Goal: Task Accomplishment & Management: Complete application form

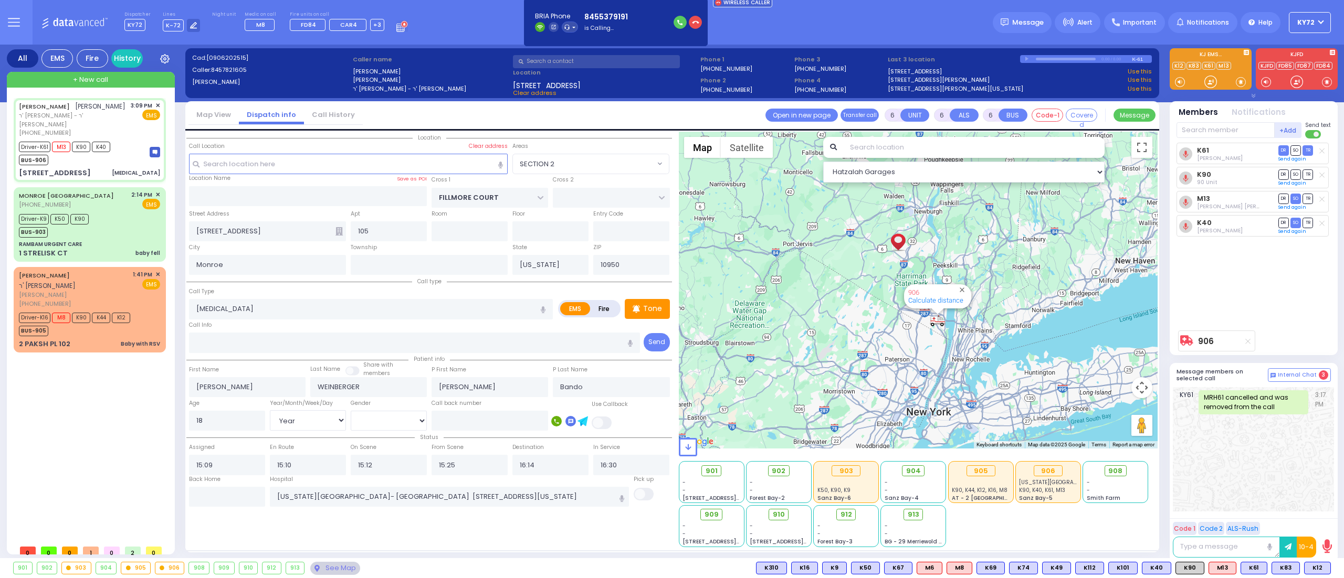
select select "SECTION 2"
select select "Year"
select select "[DEMOGRAPHIC_DATA]"
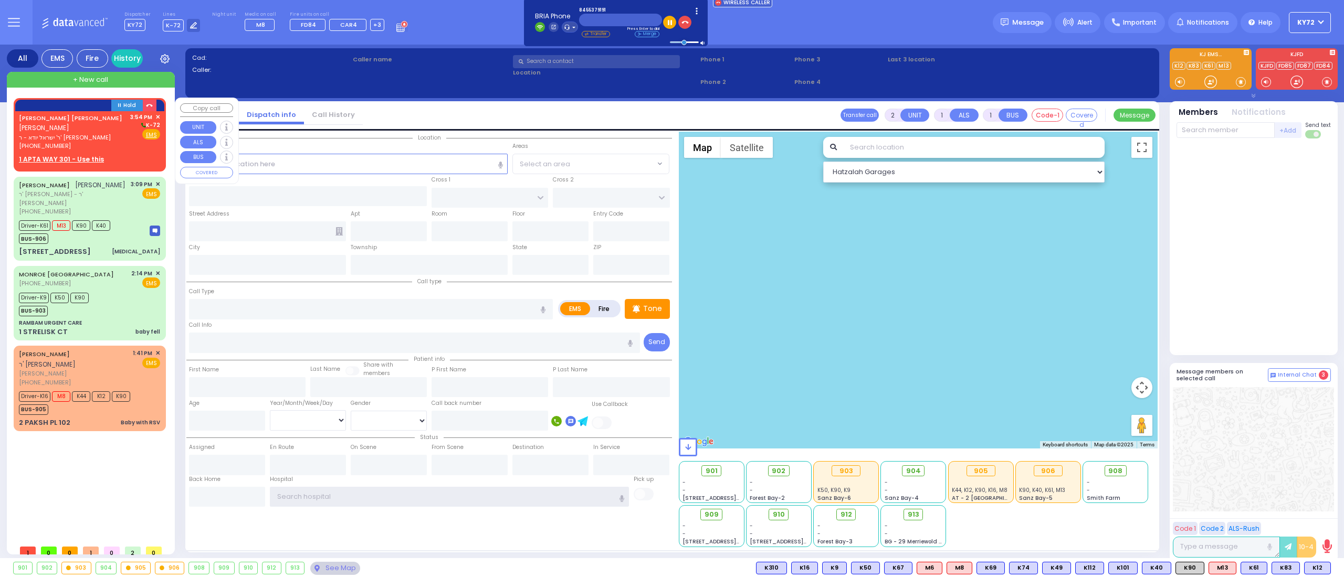
type input "KY72"
click at [107, 123] on div "[PERSON_NAME] [PERSON_NAME] [PERSON_NAME] ר' ישראל יודא - ר' [PERSON_NAME] [PHO…" at bounding box center [89, 132] width 141 height 38
select select
radio input "true"
type input "[PERSON_NAME]"
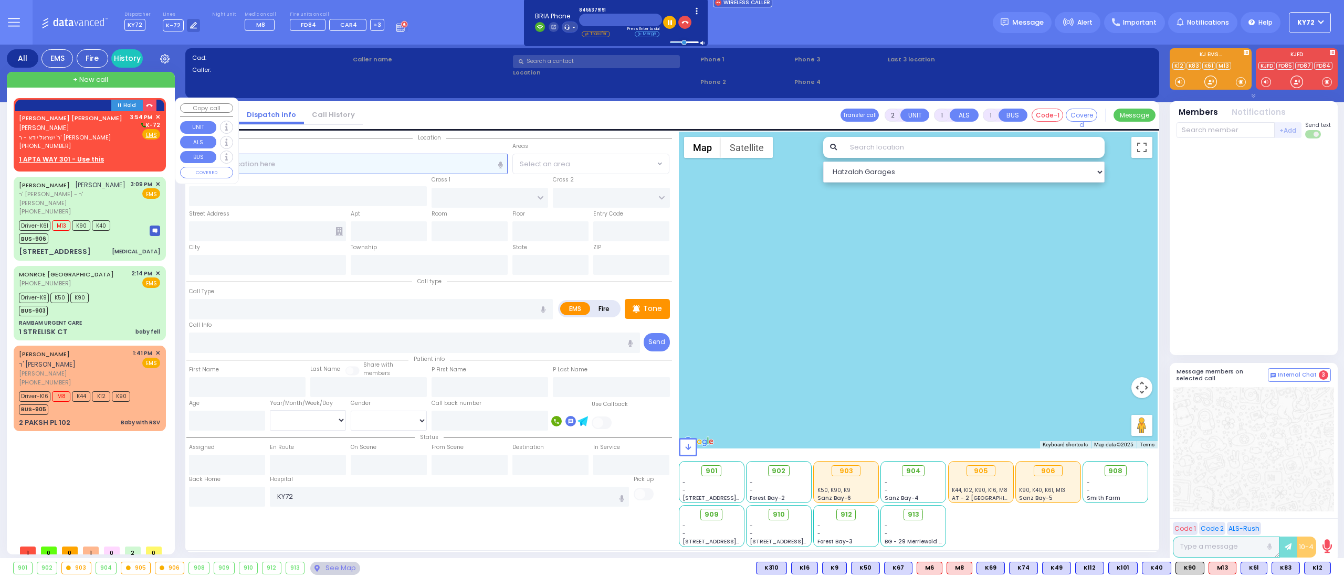
type input "NEUMAN"
select select
type input "15:54"
select select "Hatzalah Garages"
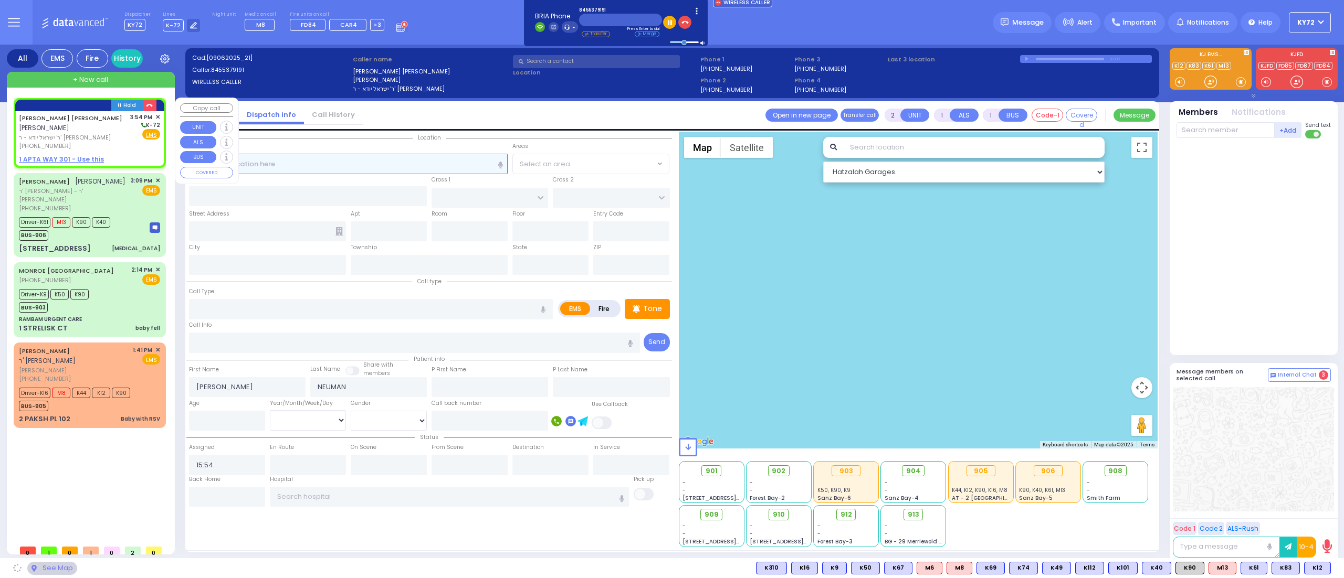
select select
radio input "true"
select select
select select "Hatzalah Garages"
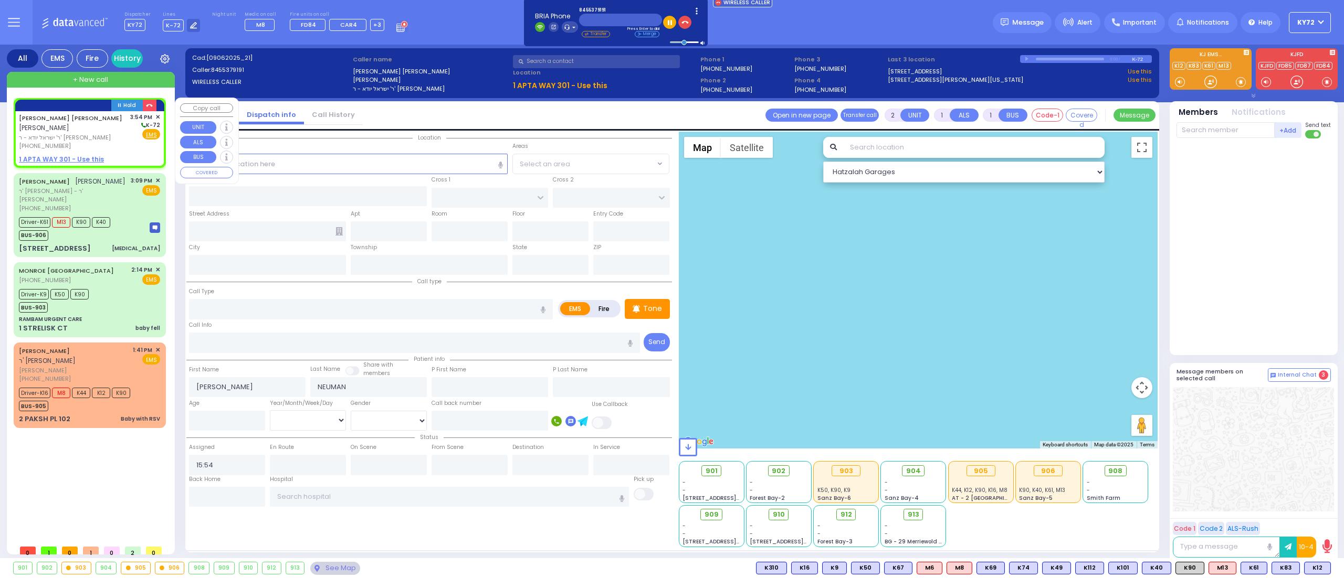
click at [115, 132] on div "[PERSON_NAME] [PERSON_NAME] [PERSON_NAME] ר' ישראל יודא - ר' [PERSON_NAME] [PHO…" at bounding box center [89, 132] width 141 height 38
select select
radio input "true"
select select
select select "Hatzalah Garages"
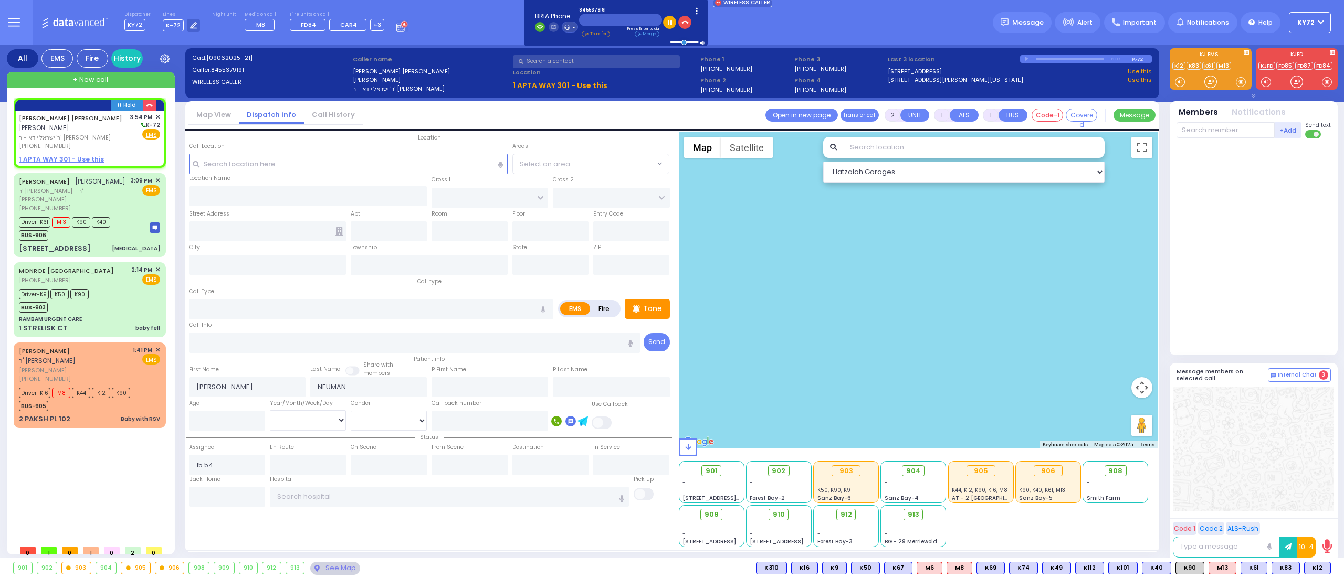
click at [952, 27] on div at bounding box center [990, 38] width 207 height 24
click at [60, 133] on span "ר' ישראל יודא - ר' [PERSON_NAME]" at bounding box center [73, 137] width 108 height 9
select select
radio input "true"
select select
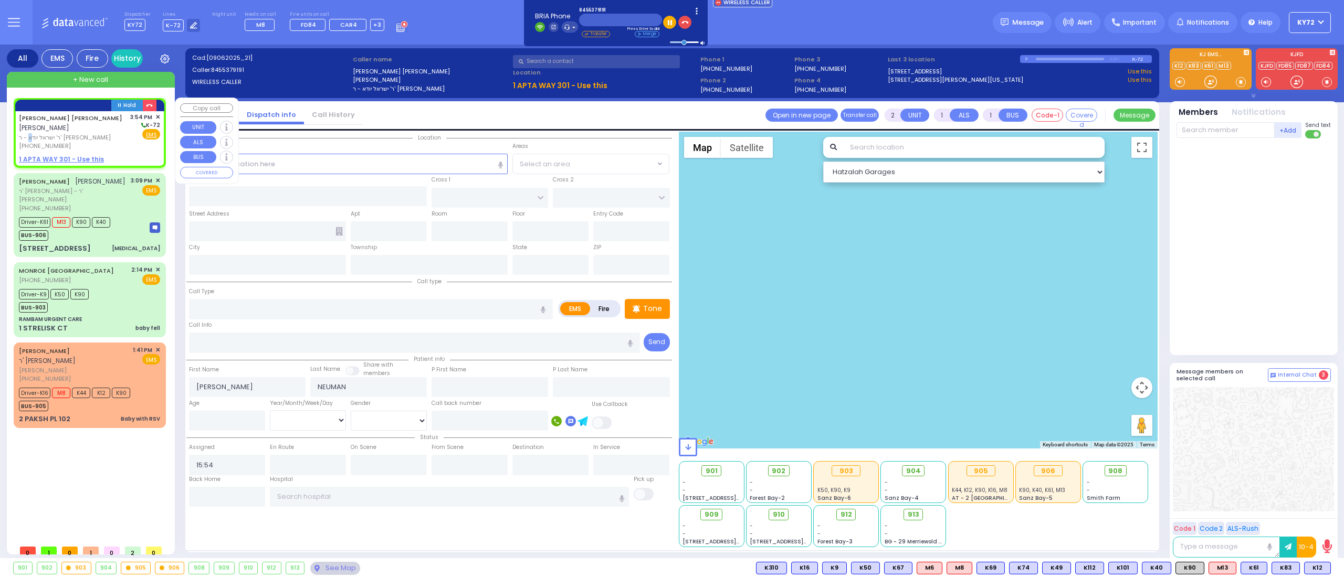
select select "Hatzalah Garages"
click at [101, 120] on div "[PERSON_NAME] [PERSON_NAME] [PERSON_NAME] ר' ישראל יודא - ר' [PERSON_NAME] [PHO…" at bounding box center [89, 132] width 141 height 38
select select
radio input "true"
select select
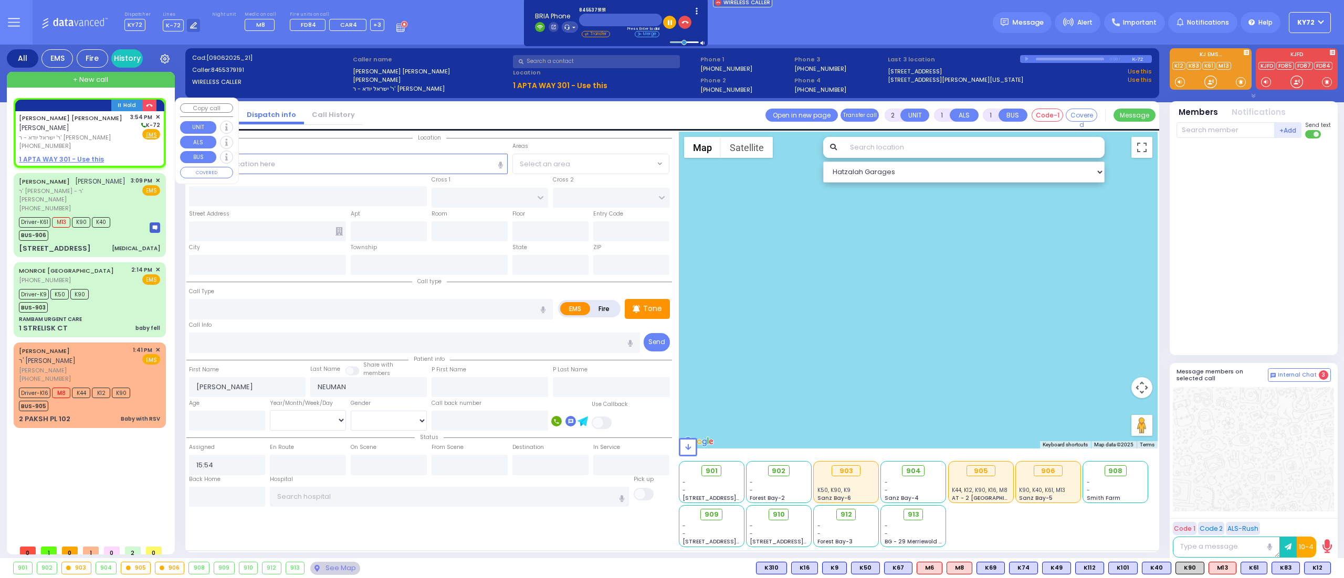
select select "Hatzalah Garages"
click at [1138, 23] on span "Important" at bounding box center [1140, 22] width 34 height 9
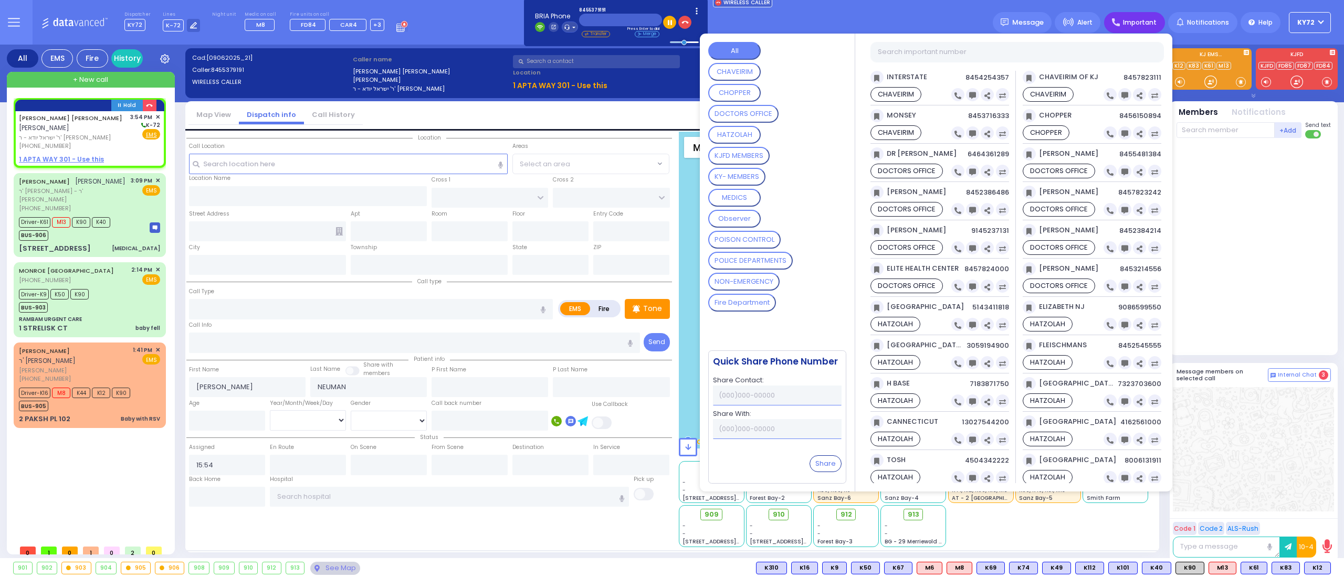
click at [750, 67] on button "CHAVEIRIM" at bounding box center [734, 72] width 52 height 18
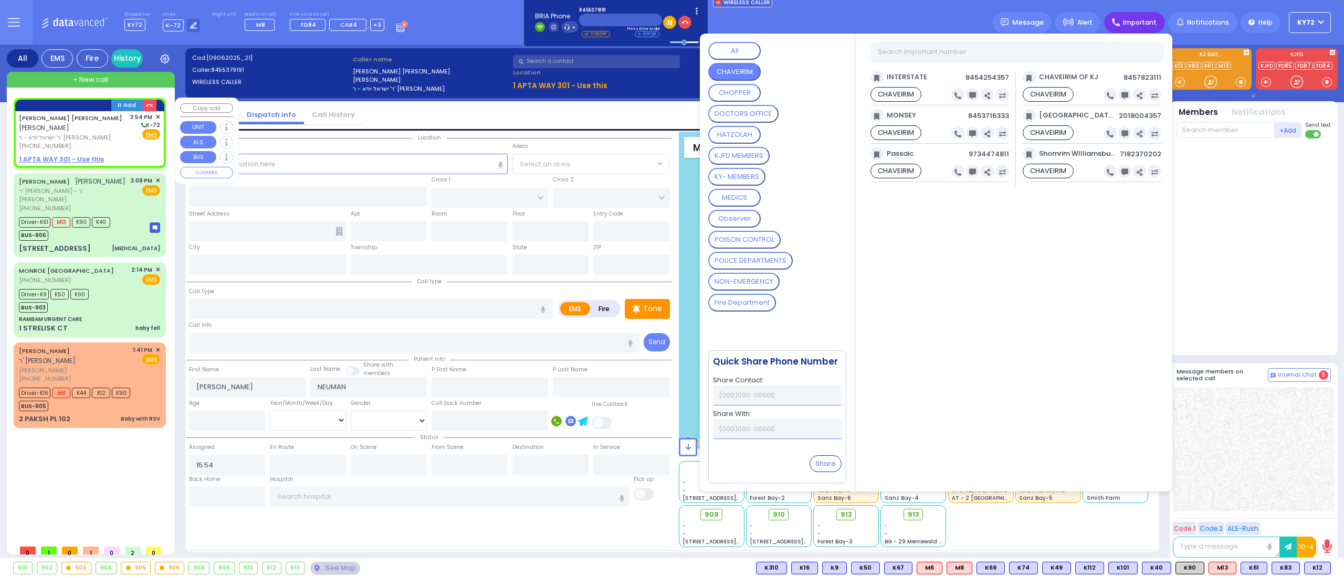
click at [76, 133] on span "ר' ישראל יודא - ר' [PERSON_NAME]" at bounding box center [73, 137] width 108 height 9
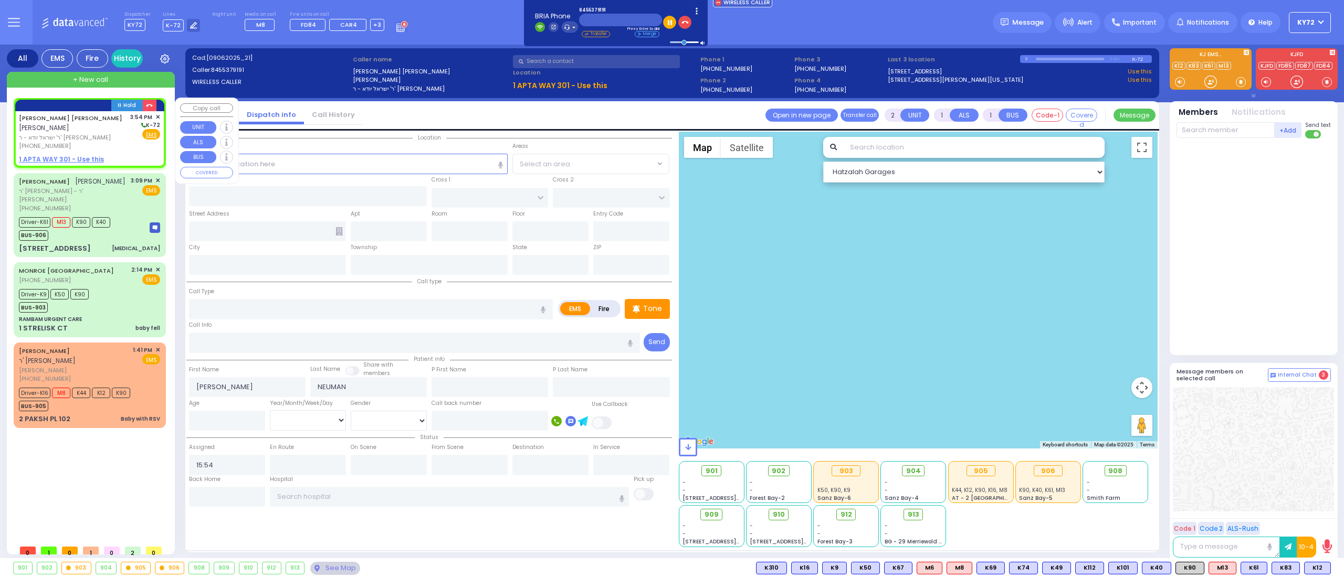
select select
radio input "true"
select select
select select "Hatzalah Garages"
click at [479, 231] on input "text" at bounding box center [469, 231] width 76 height 20
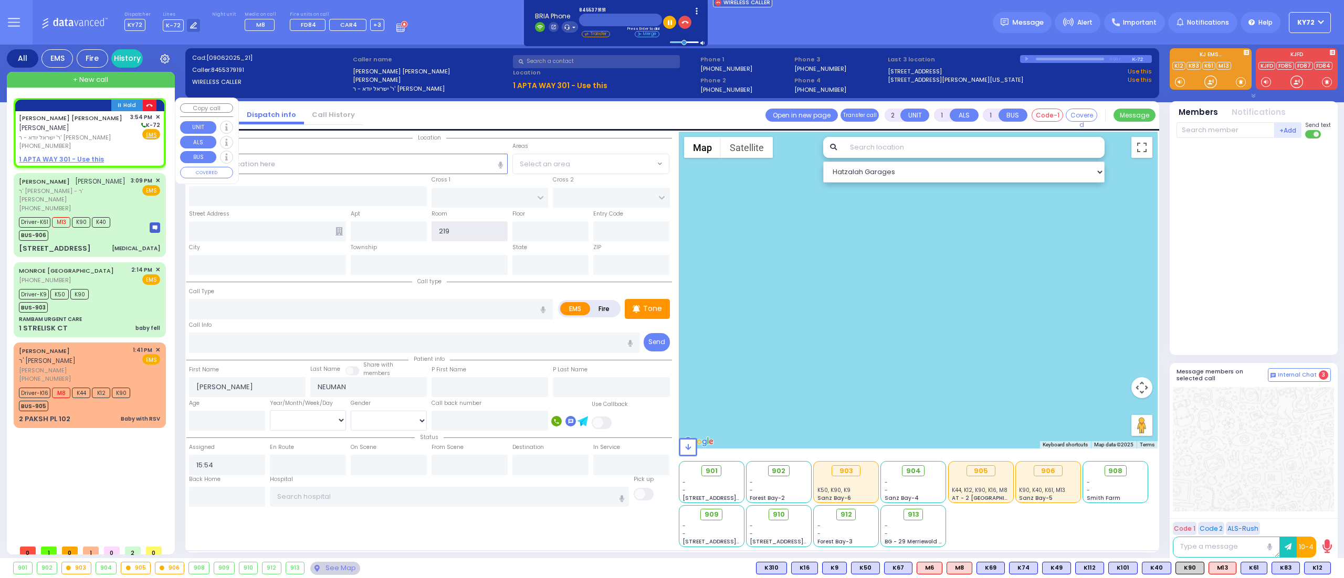
type input "219"
click at [151, 104] on icon "button" at bounding box center [149, 105] width 7 height 7
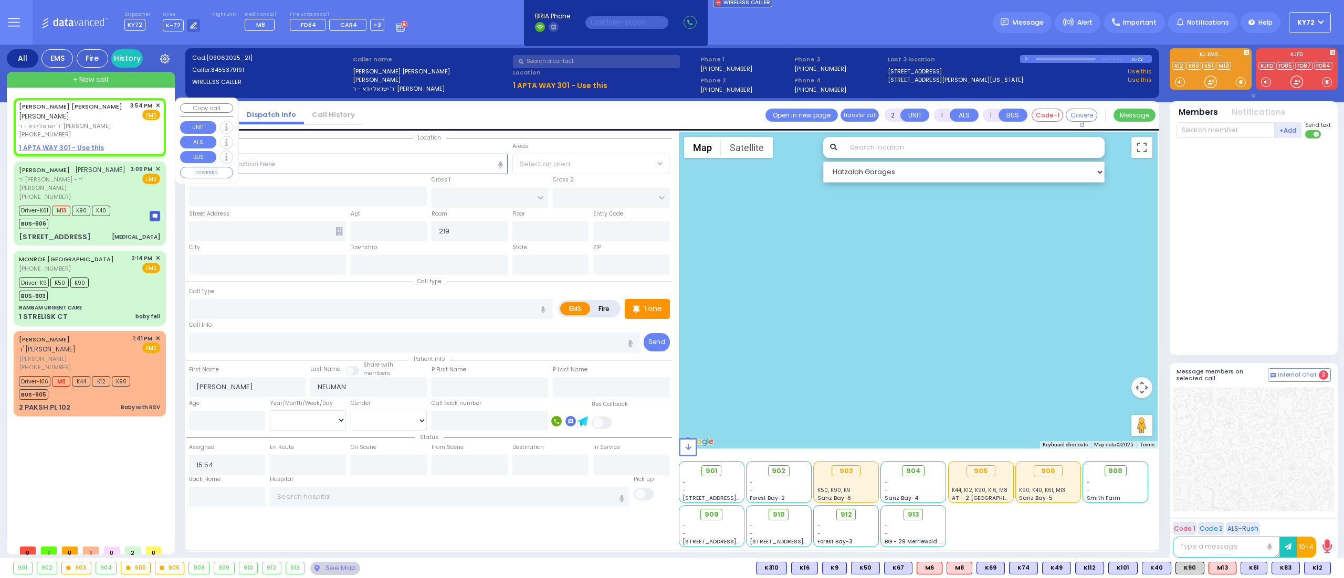
select select
radio input "true"
select select
select select "Hatzalah Garages"
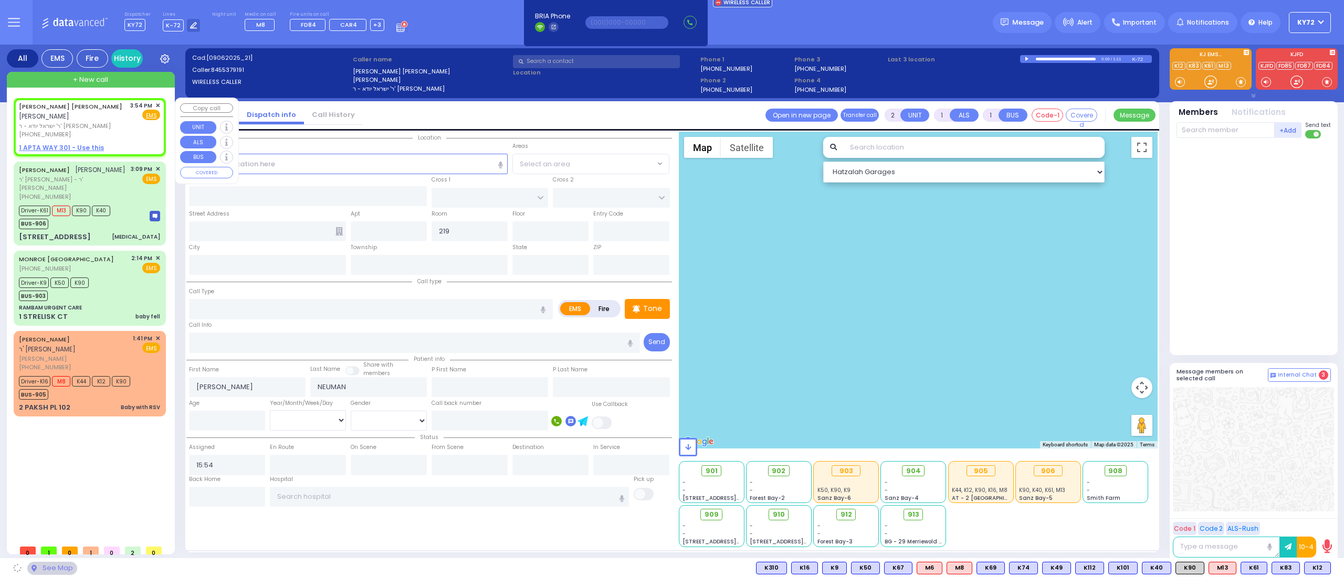
select select
radio input "true"
select select
type input "Monroe"
type input "[US_STATE]"
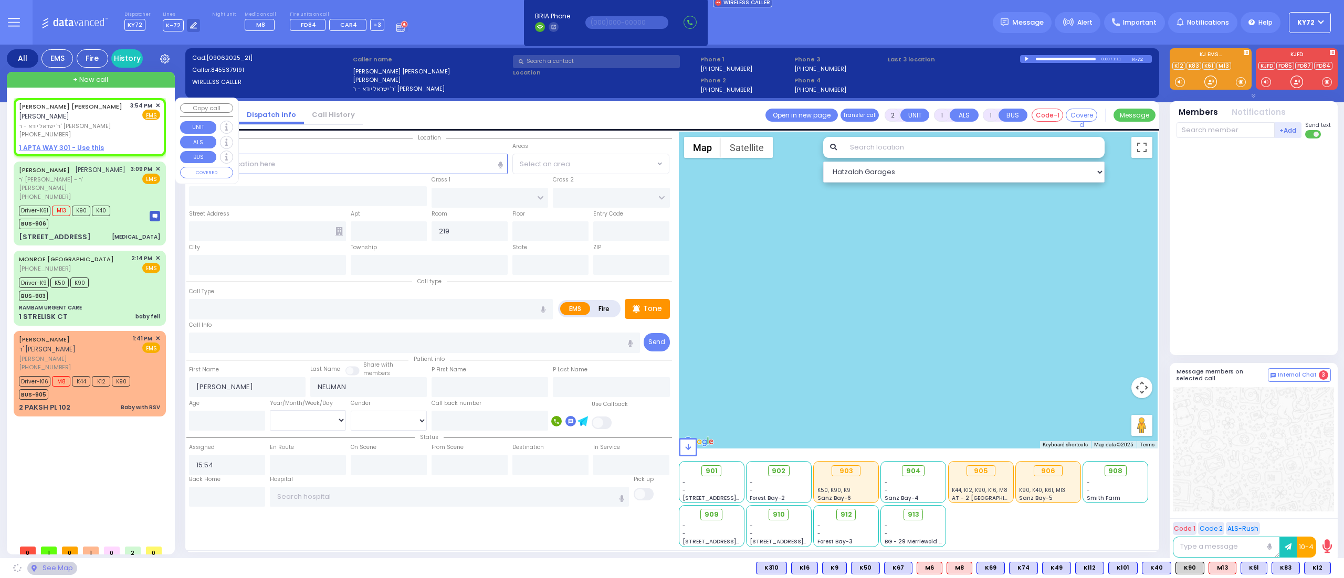
type input "10001"
select select "Hatzalah Garages"
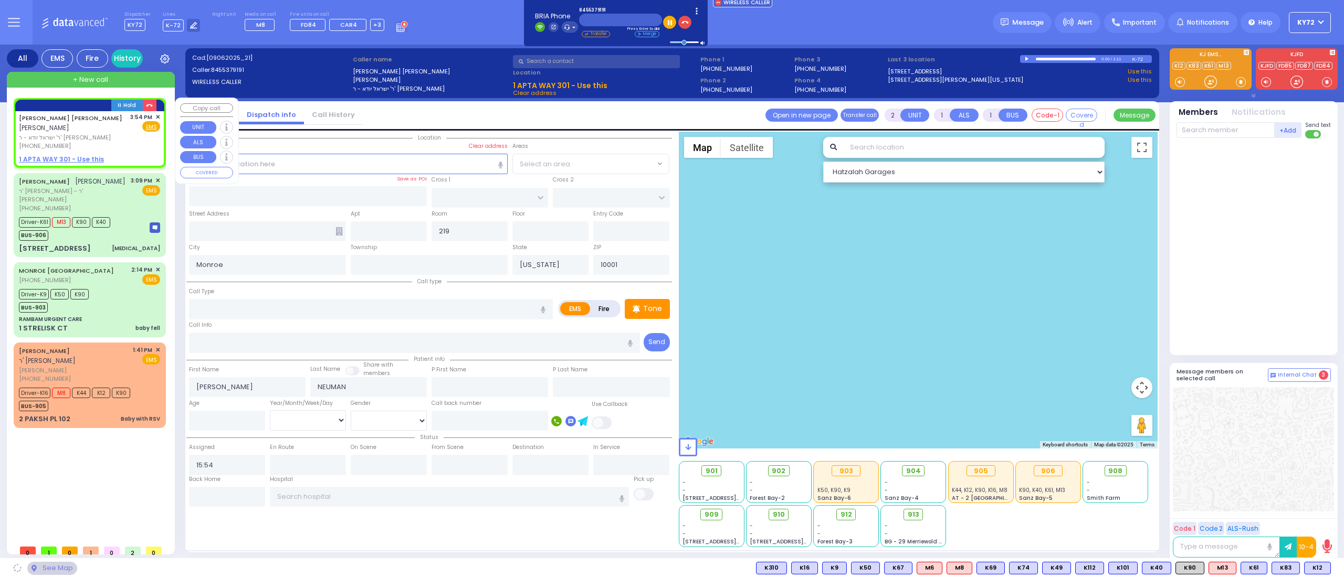
select select
radio input "true"
select select
select select "Hatzalah Garages"
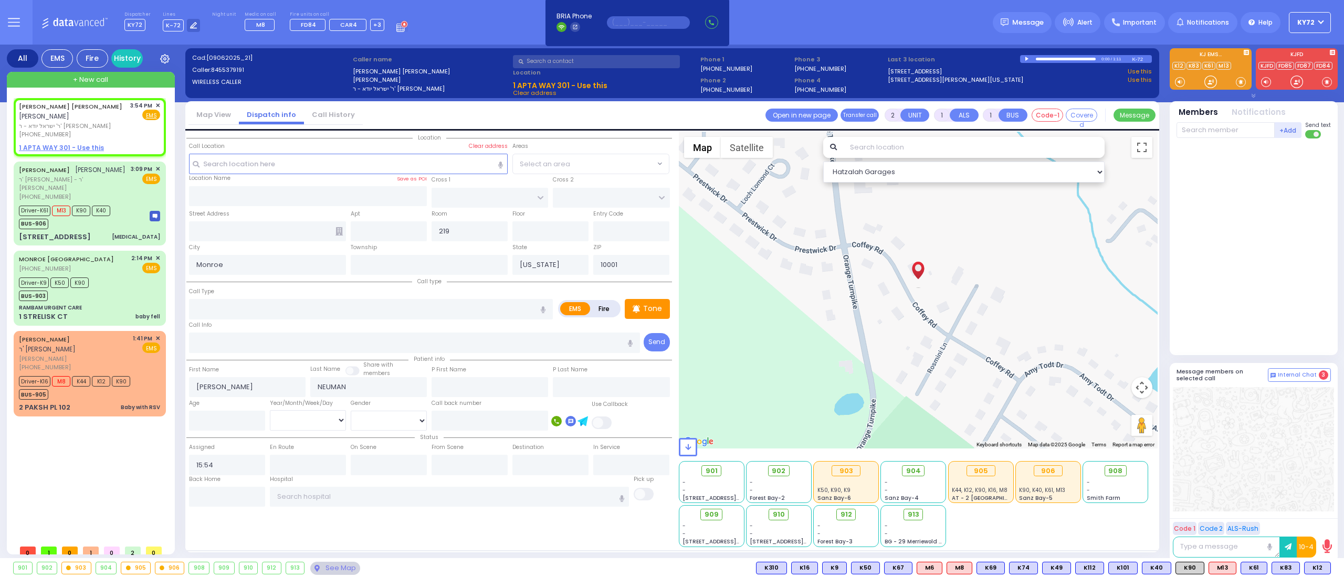
click at [664, 21] on input "text" at bounding box center [648, 22] width 83 height 13
paste input "7188586200"
click at [792, 27] on div "Dispatcher KY72 shift has started. Are you ? Lines K-72" at bounding box center [672, 22] width 1344 height 45
click at [662, 20] on input "7188586200" at bounding box center [648, 22] width 83 height 13
click at [608, 20] on input "7188586200" at bounding box center [648, 22] width 83 height 13
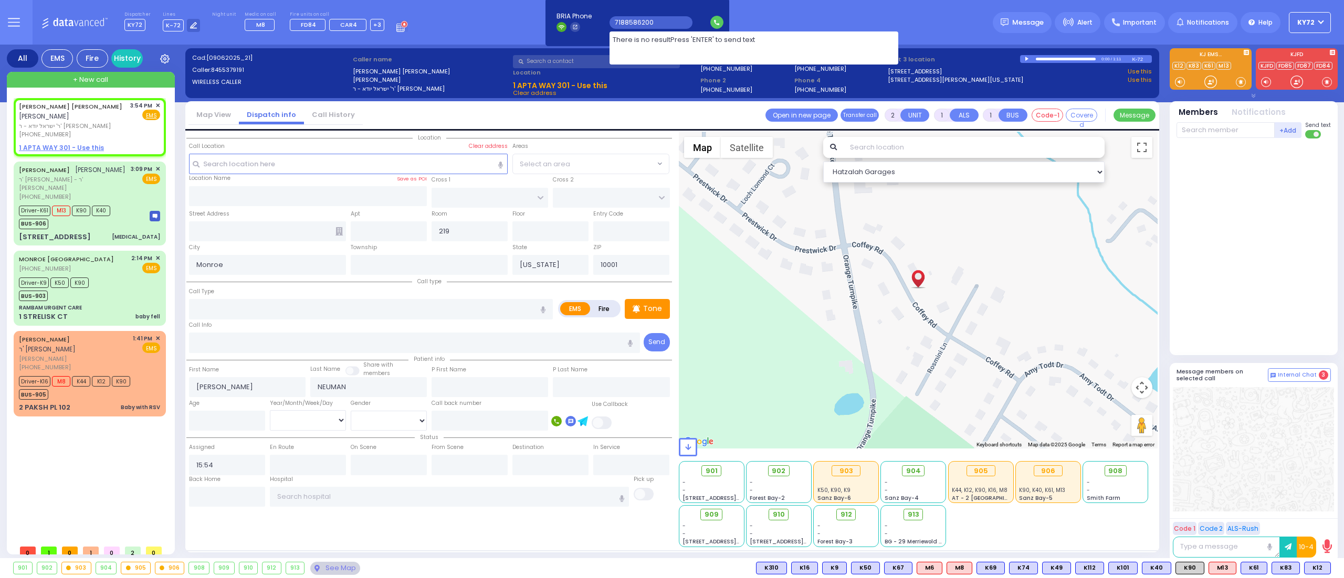
click at [674, 21] on input "7188586200" at bounding box center [650, 22] width 83 height 13
type input "7188586200"
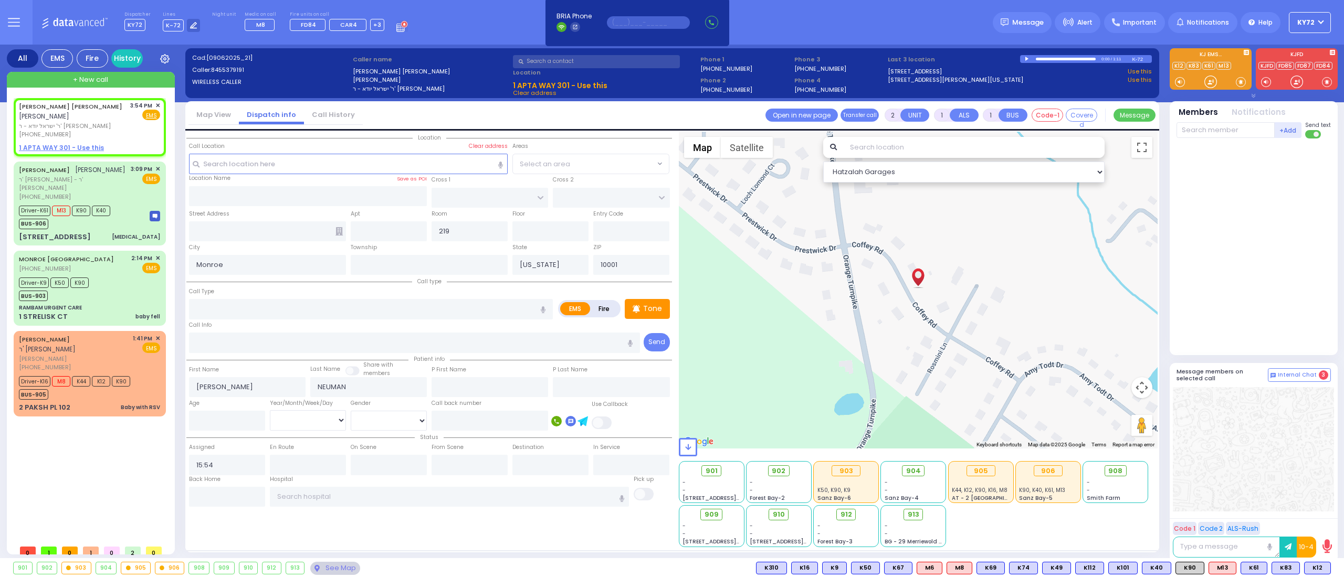
click at [674, 21] on input "text" at bounding box center [648, 22] width 83 height 13
paste input "7188586200"
type input "7188586200"
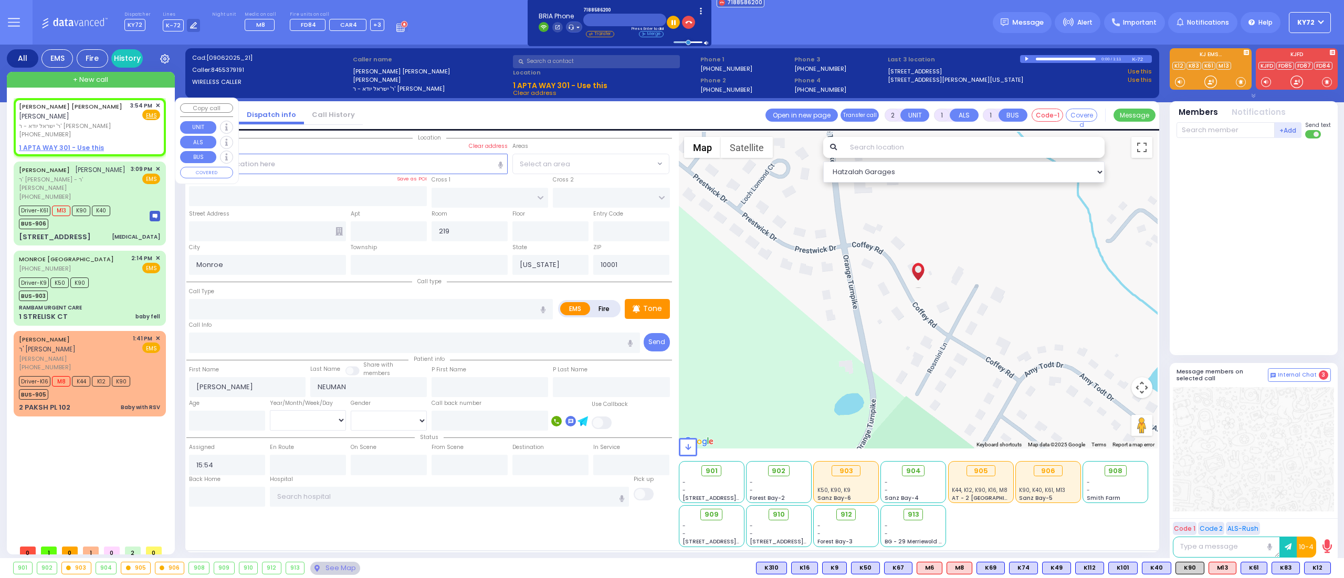
click at [63, 122] on span "ר' ישראל יודא - ר' [PERSON_NAME]" at bounding box center [73, 126] width 108 height 9
select select
radio input "true"
select select
select select "Hatzalah Garages"
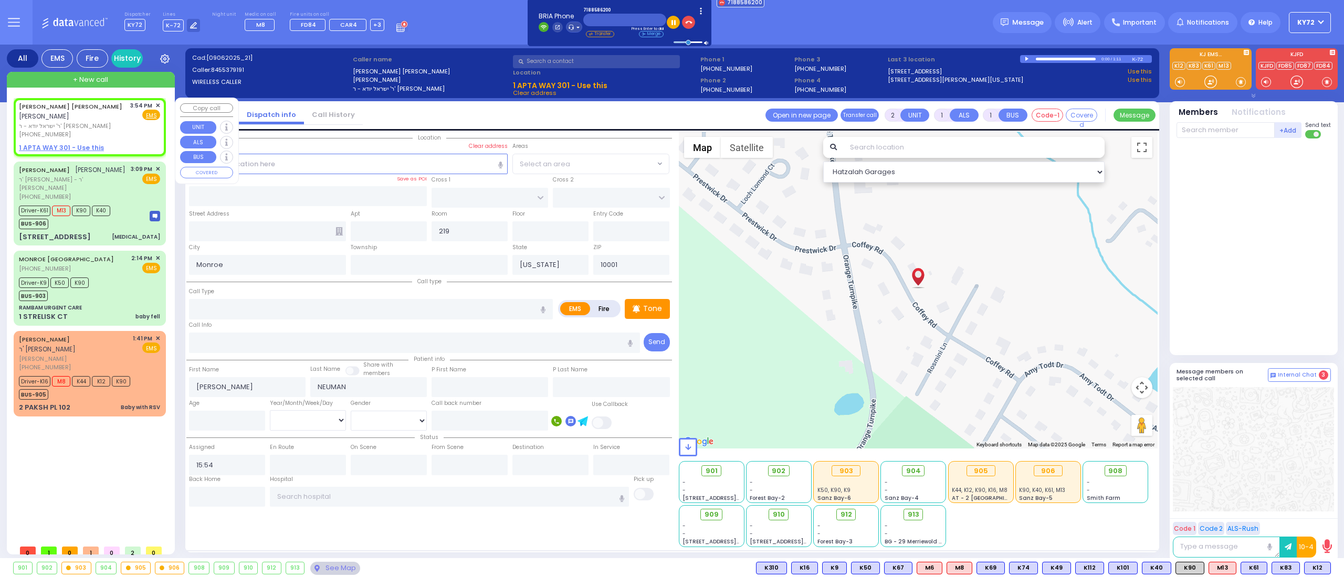
click at [114, 117] on div "[PERSON_NAME] [PERSON_NAME] [PERSON_NAME] ר' ישראל יודא - ר' [PERSON_NAME] [PHO…" at bounding box center [89, 120] width 141 height 38
select select
radio input "true"
select select
select select "Hatzalah Garages"
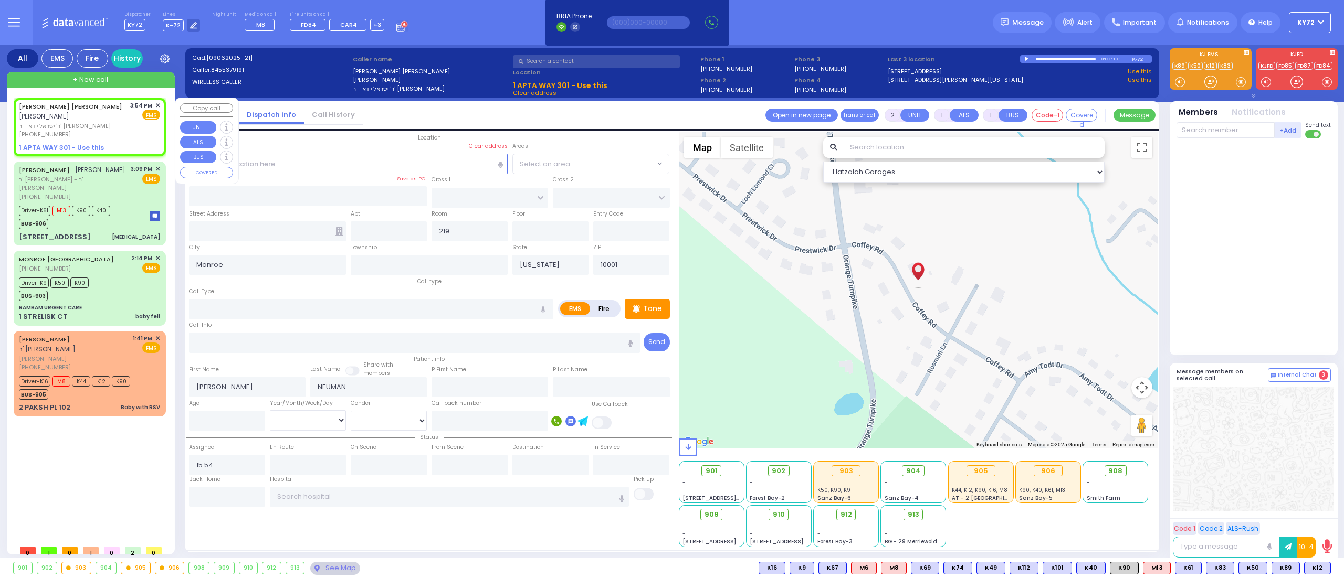
click at [115, 121] on div "[PERSON_NAME] [PERSON_NAME] [PERSON_NAME] ר' ישראל יודא - ר' [PERSON_NAME] [PHO…" at bounding box center [89, 120] width 141 height 38
select select
radio input "true"
select select
select select "Hatzalah Garages"
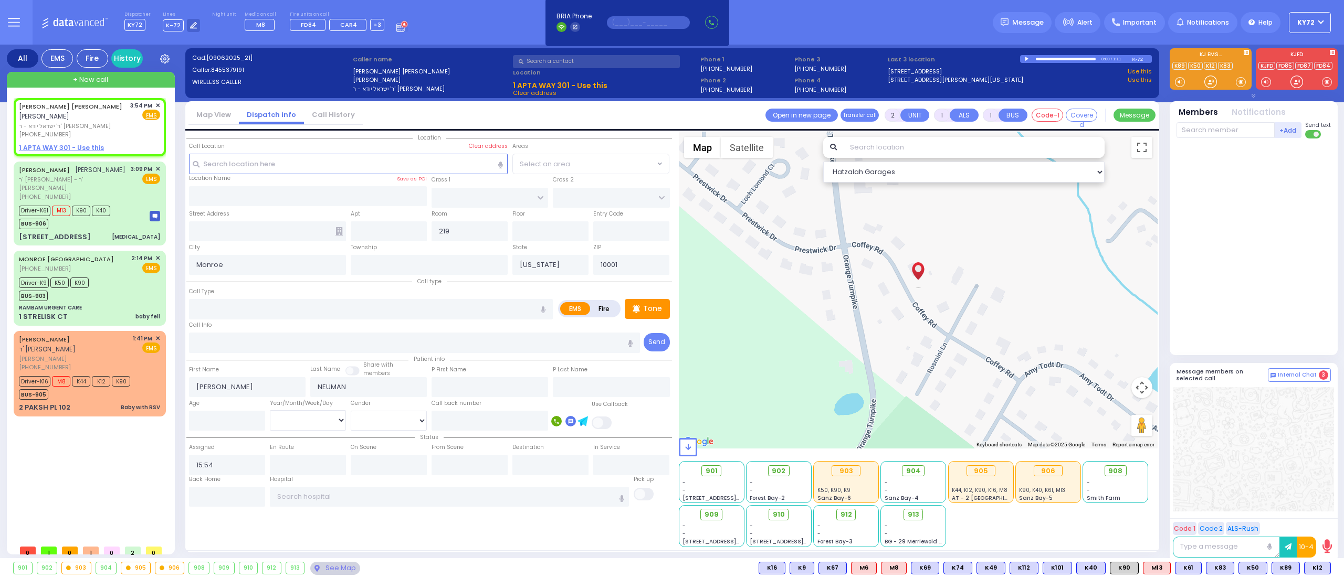
click at [654, 24] on input "text" at bounding box center [648, 22] width 83 height 13
paste input "9178593556"
type input "9178593556"
click at [690, 20] on button "button" at bounding box center [688, 22] width 13 height 13
click at [1147, 21] on span "Important" at bounding box center [1140, 22] width 34 height 9
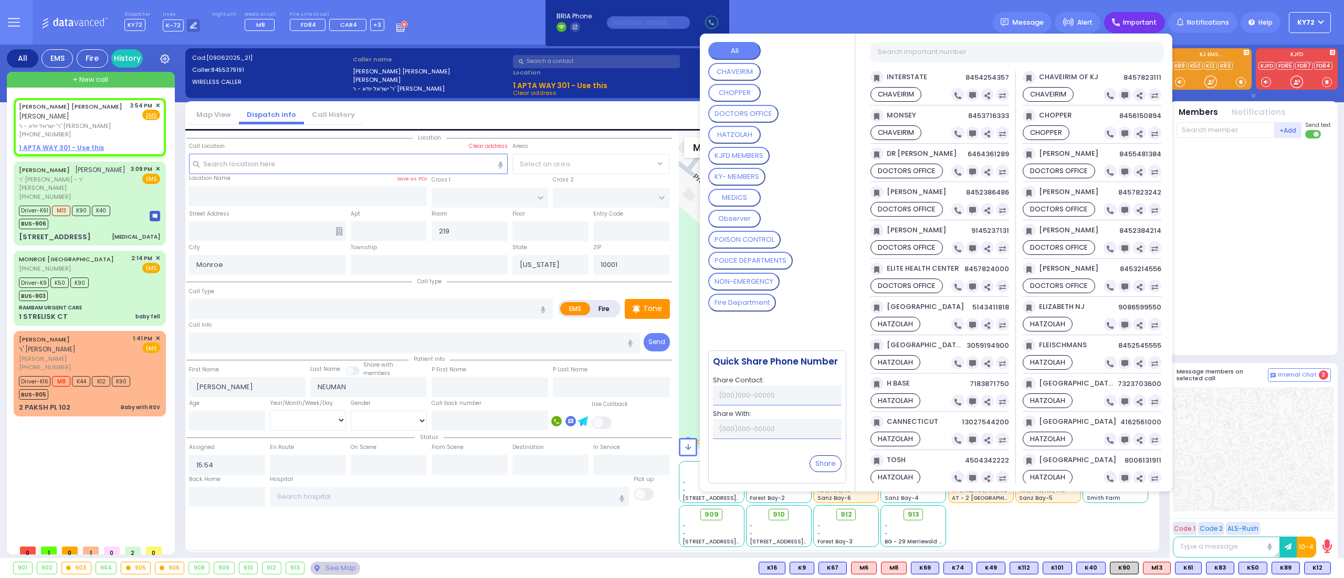
click at [751, 132] on button "HATZOLAH" at bounding box center [734, 135] width 52 height 18
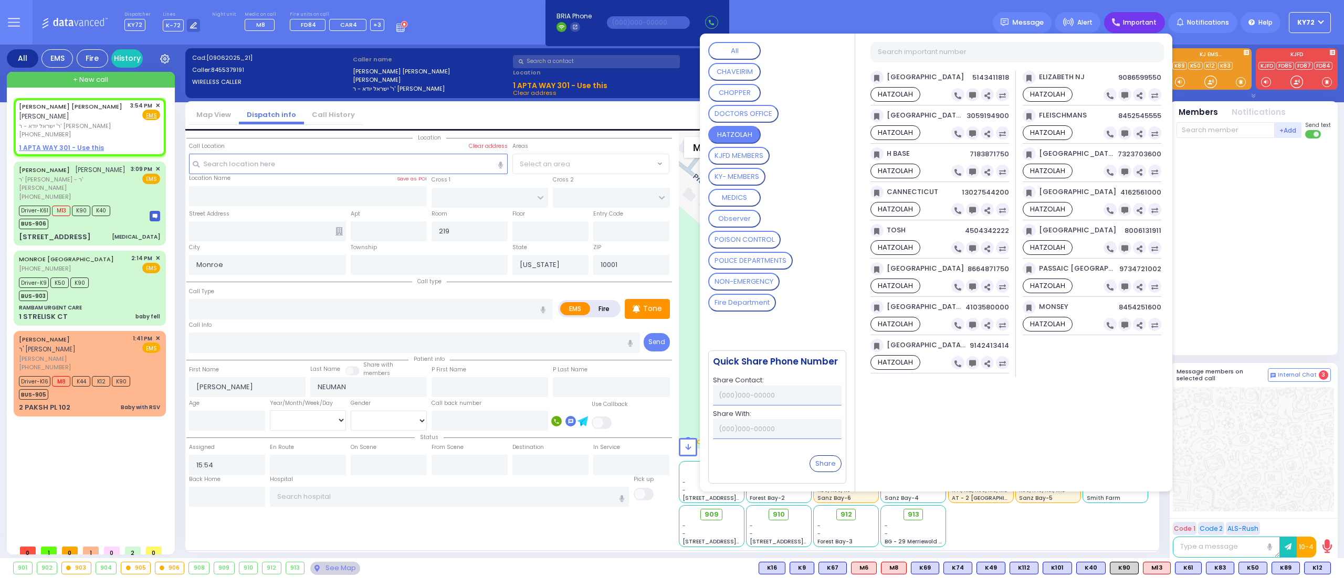
click at [726, 60] on div "All" at bounding box center [773, 52] width 131 height 21
click at [726, 68] on button "CHAVEIRIM" at bounding box center [734, 72] width 52 height 18
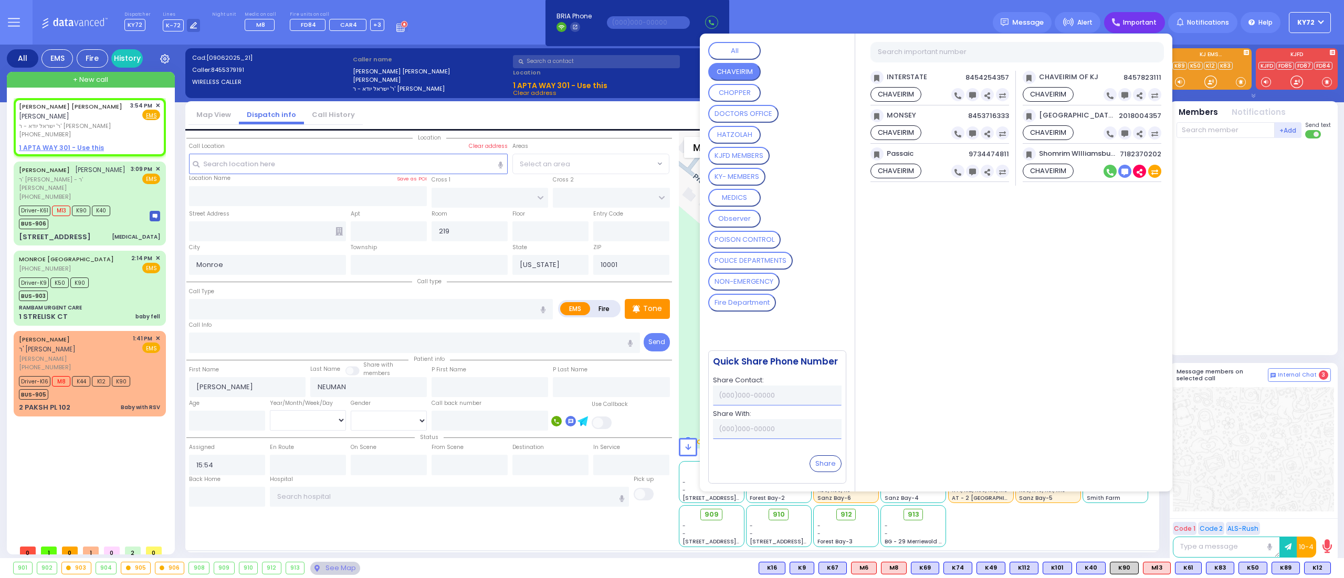
click at [1113, 174] on icon at bounding box center [1109, 172] width 7 height 7
type input "7182370202"
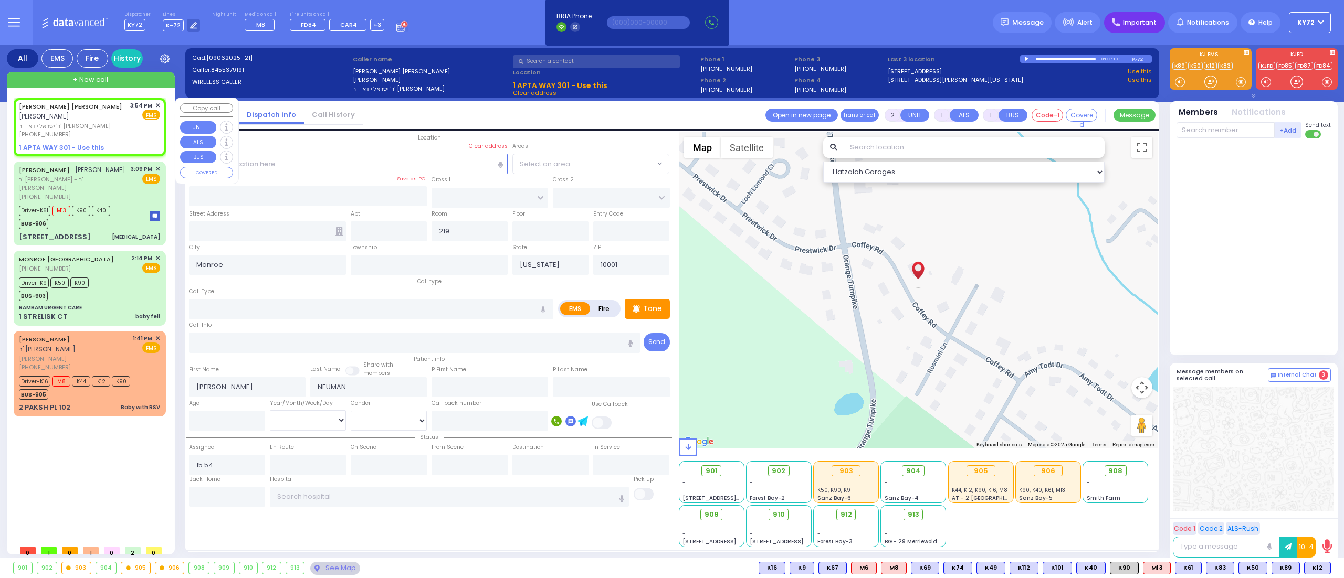
click at [131, 123] on div "3:54 PM ✕ Fire EMS" at bounding box center [145, 120] width 30 height 38
select select
radio input "true"
select select
select select "Hatzalah Garages"
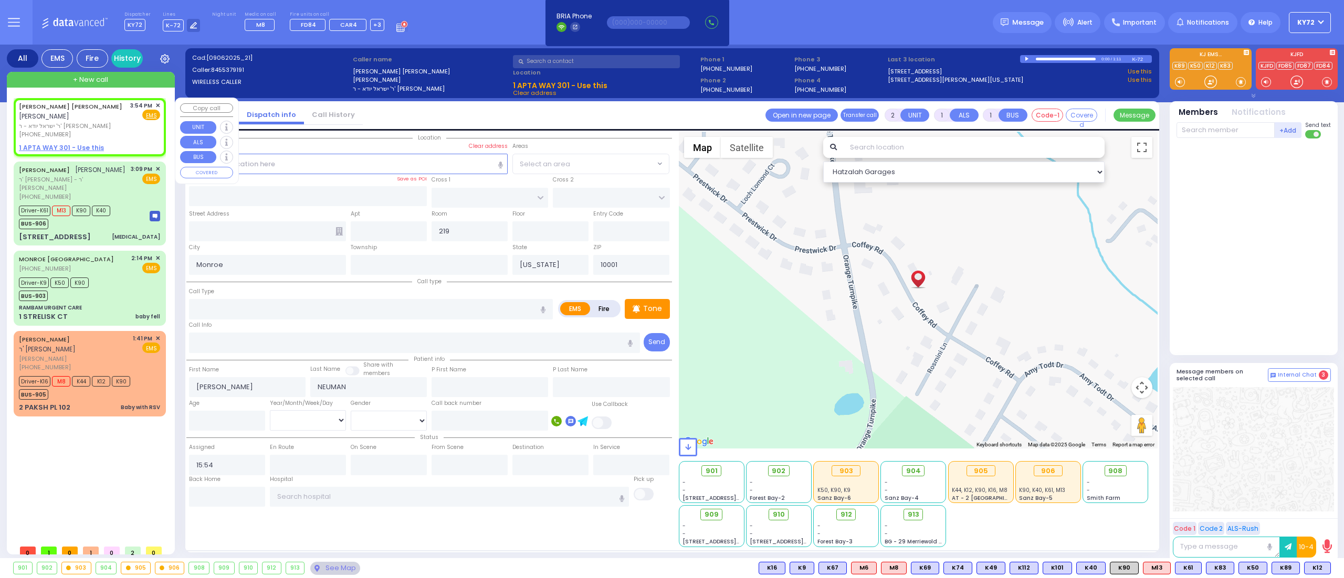
click at [158, 104] on span "✕" at bounding box center [157, 105] width 5 height 9
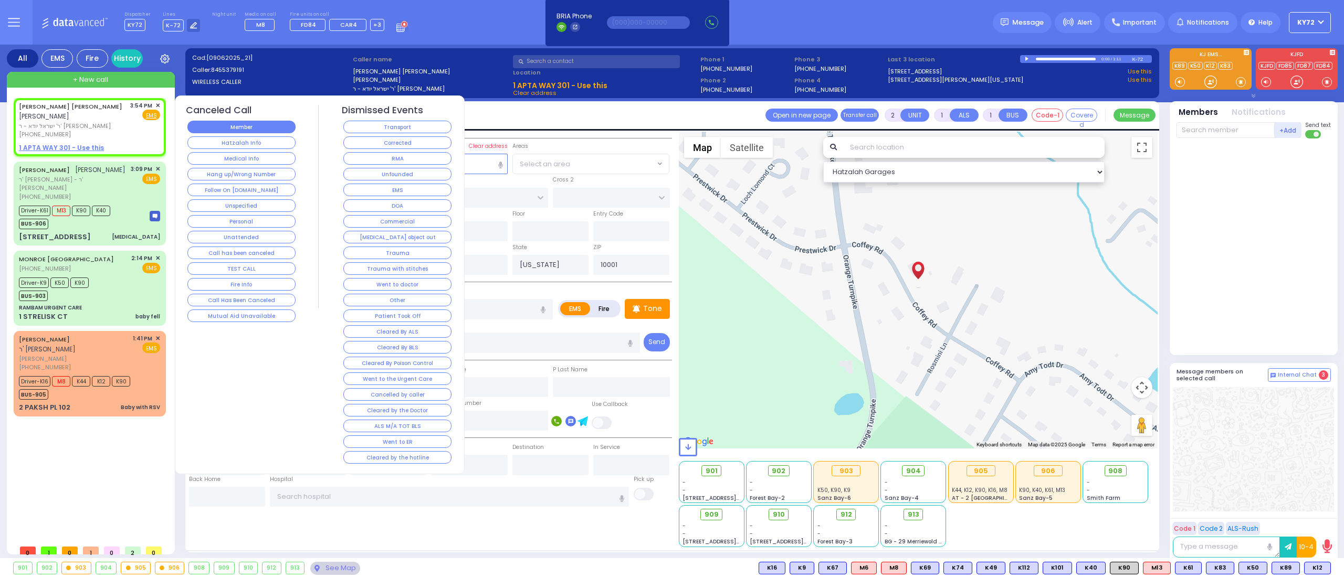
click at [229, 127] on button "Member" at bounding box center [241, 127] width 108 height 13
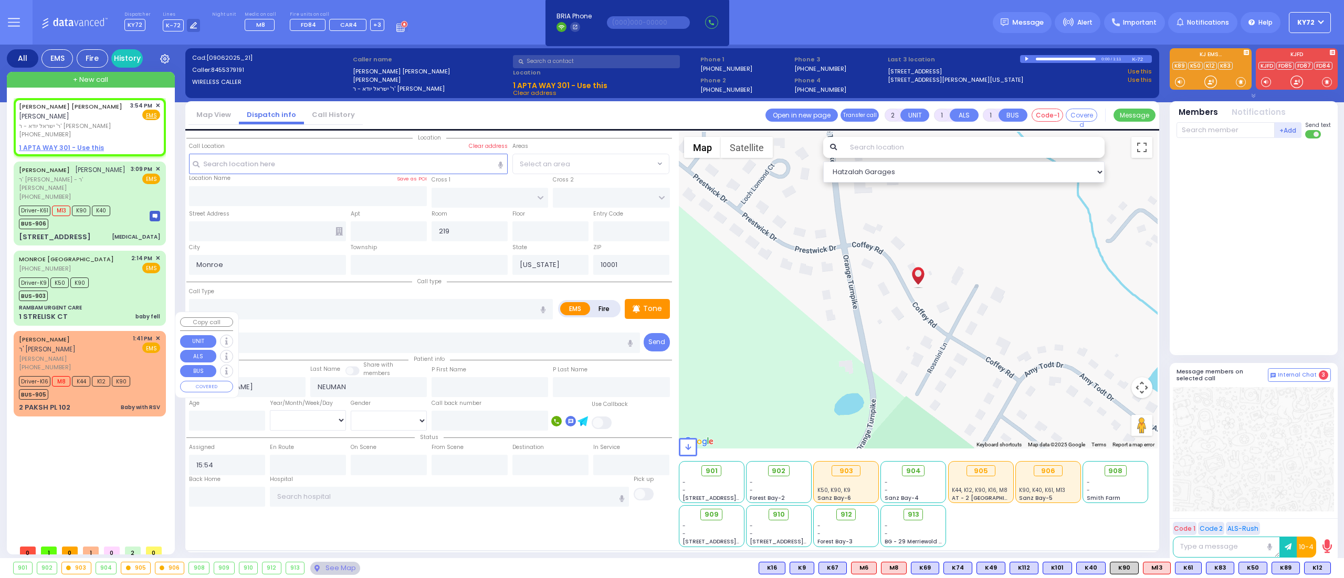
select select
radio input "true"
select select
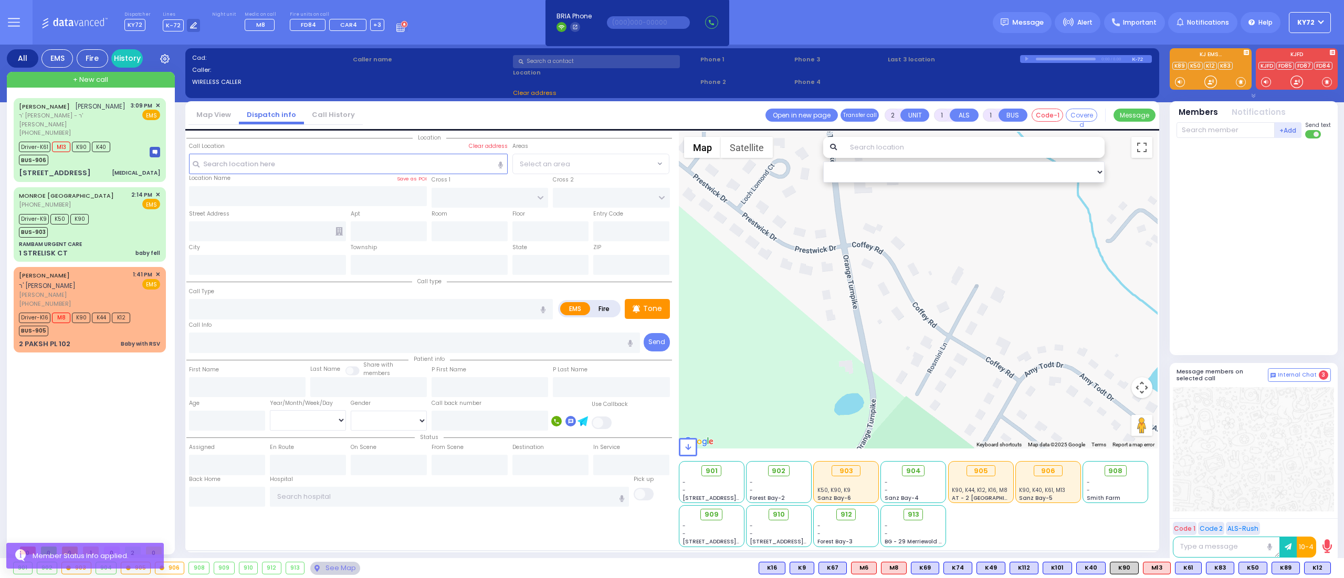
click at [147, 470] on div "[PERSON_NAME] [PERSON_NAME] ר' [PERSON_NAME] - ר' [PERSON_NAME] [PHONE_NUMBER] …" at bounding box center [92, 319] width 156 height 442
click at [140, 321] on div "Driver-K16 M8 K90 K44 K12 BUS-905" at bounding box center [89, 323] width 141 height 26
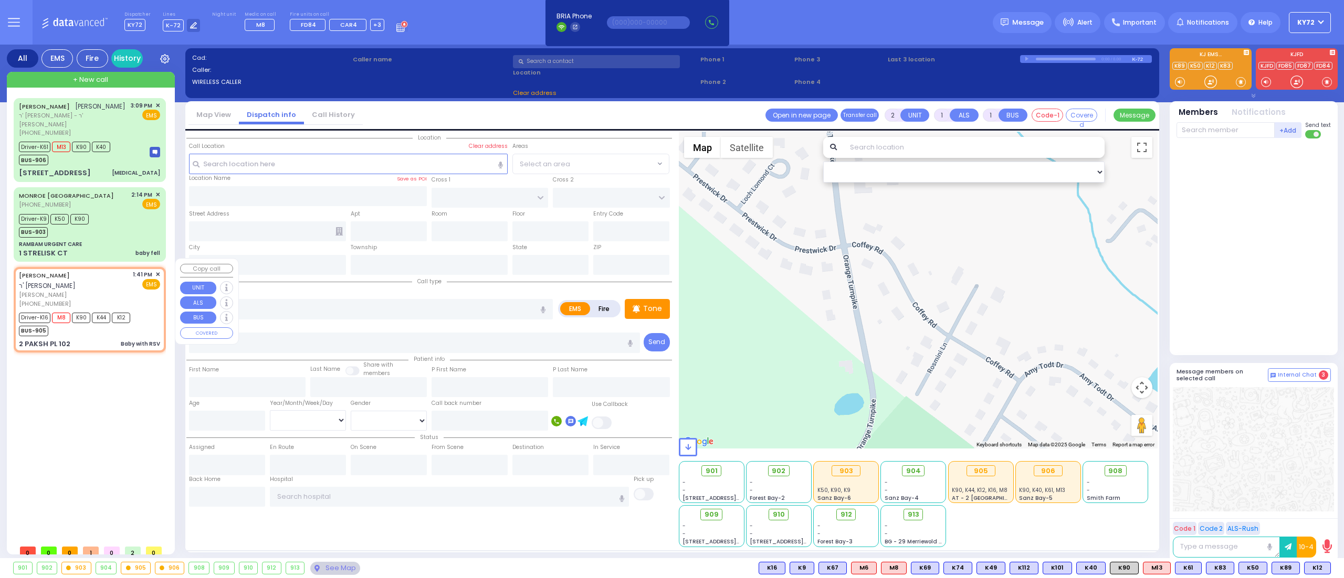
type input "6"
select select
type input "Baby with RSV"
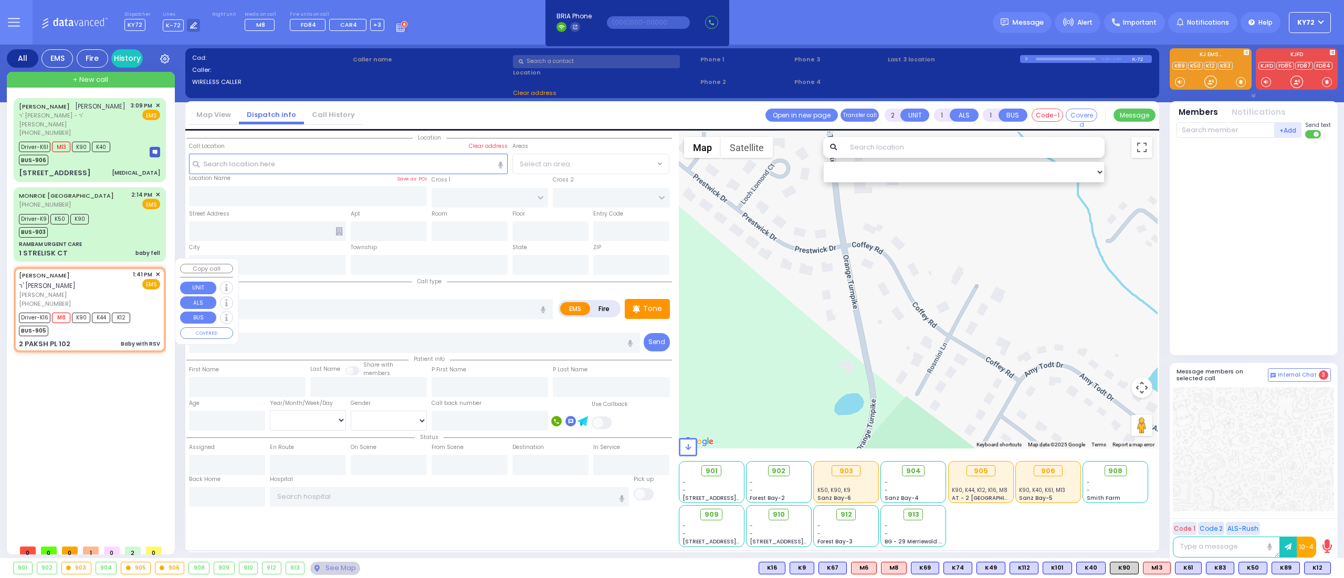
radio input "true"
type input "[PERSON_NAME]"
type input "Yida"
type input "[PERSON_NAME]"
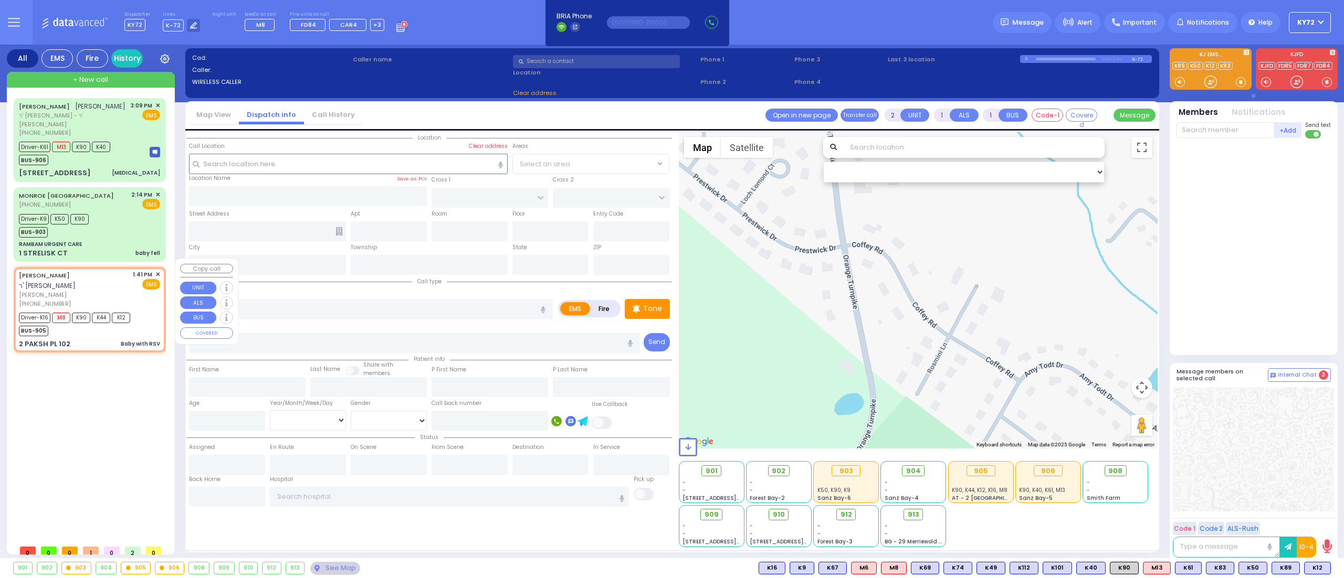
type input "1"
select select "Month"
select select "[DEMOGRAPHIC_DATA]"
type input "13:41"
type input "13:43"
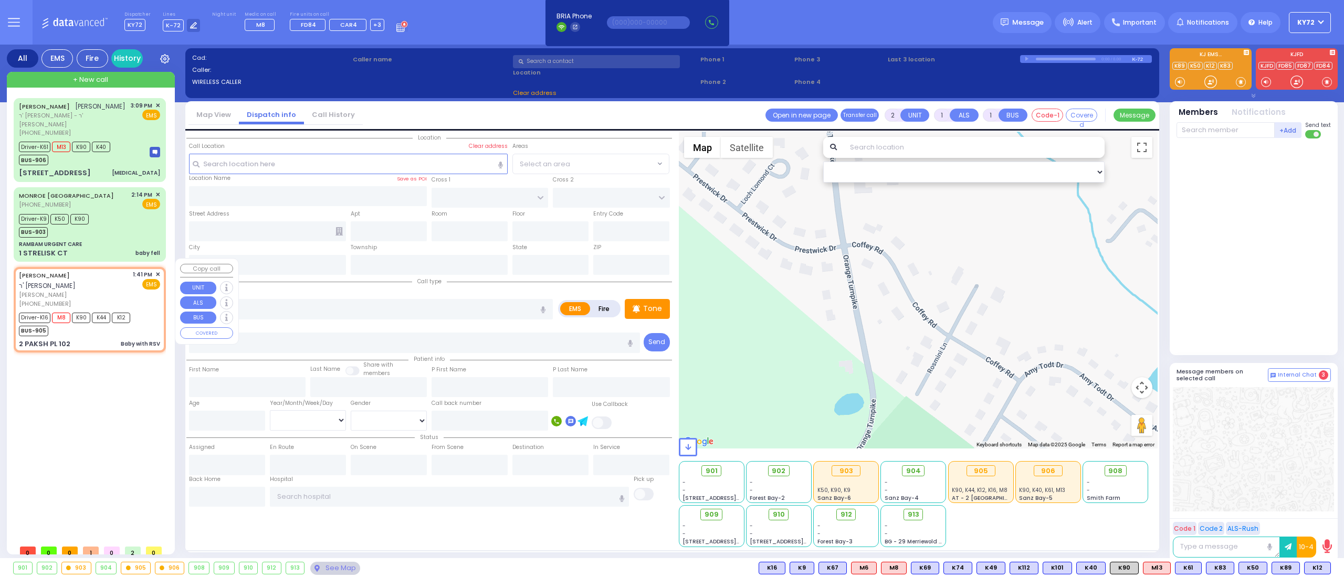
type input "13:44"
type input "14:17"
type input "15:04"
type input "15:20"
type input "[US_STATE][GEOGRAPHIC_DATA]- [GEOGRAPHIC_DATA] [STREET_ADDRESS][US_STATE]"
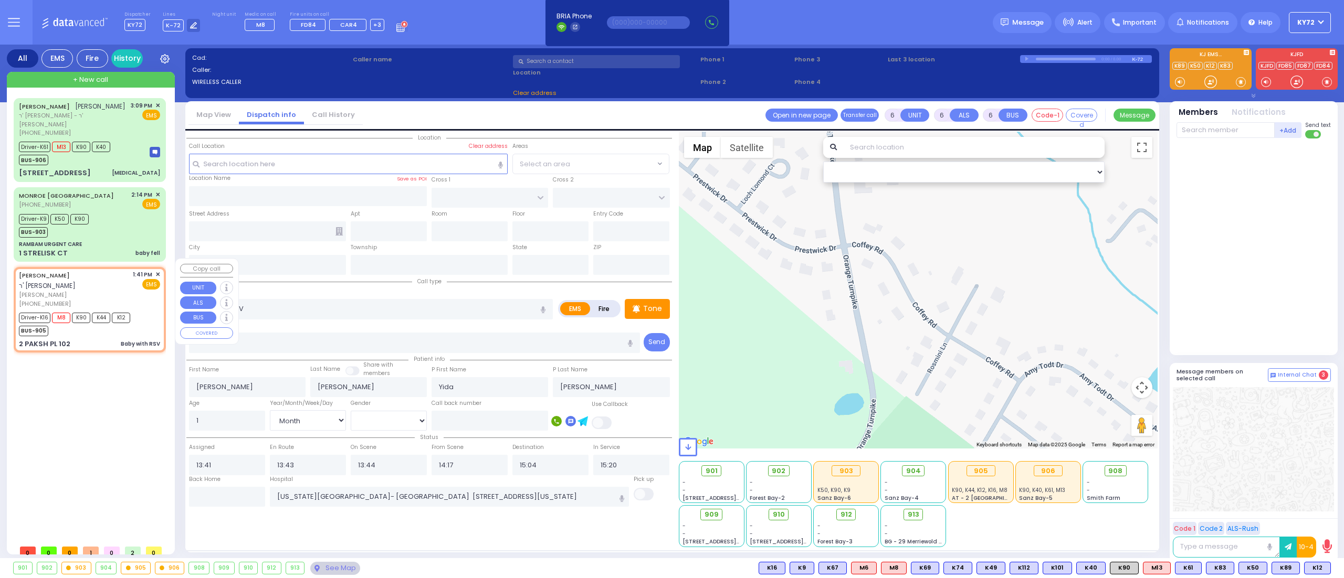
select select "Hatzalah Garages"
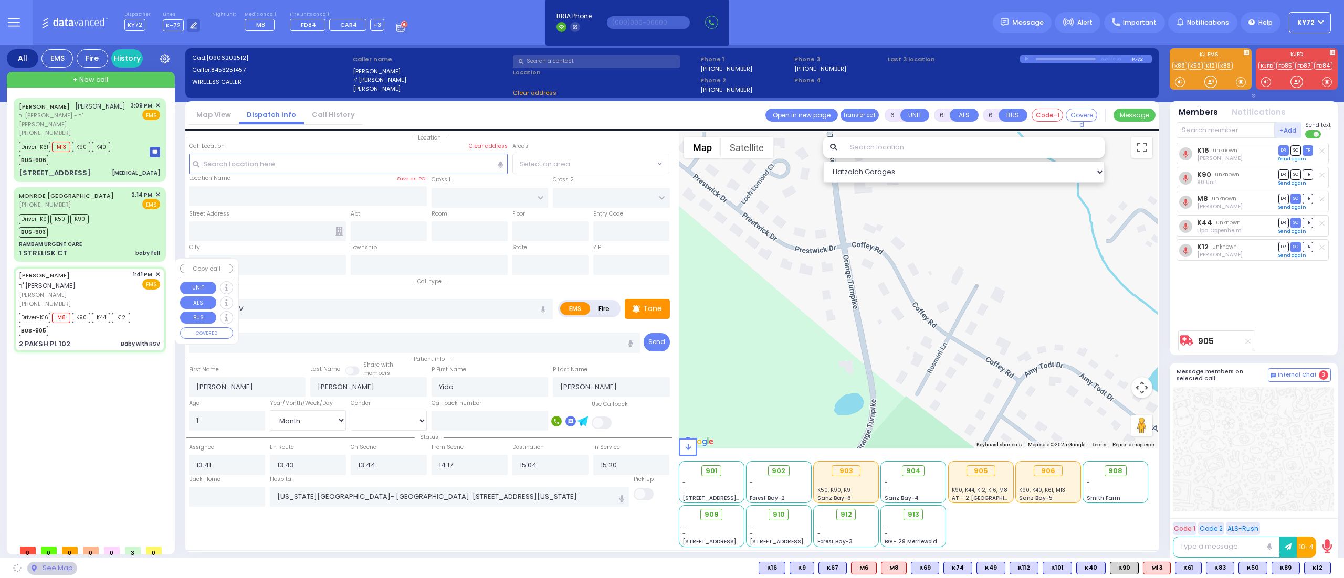
type input "NICKLESBURG RD"
type input "2 PAKSH PL"
type input "102"
type input "Monroe"
type input "[US_STATE]"
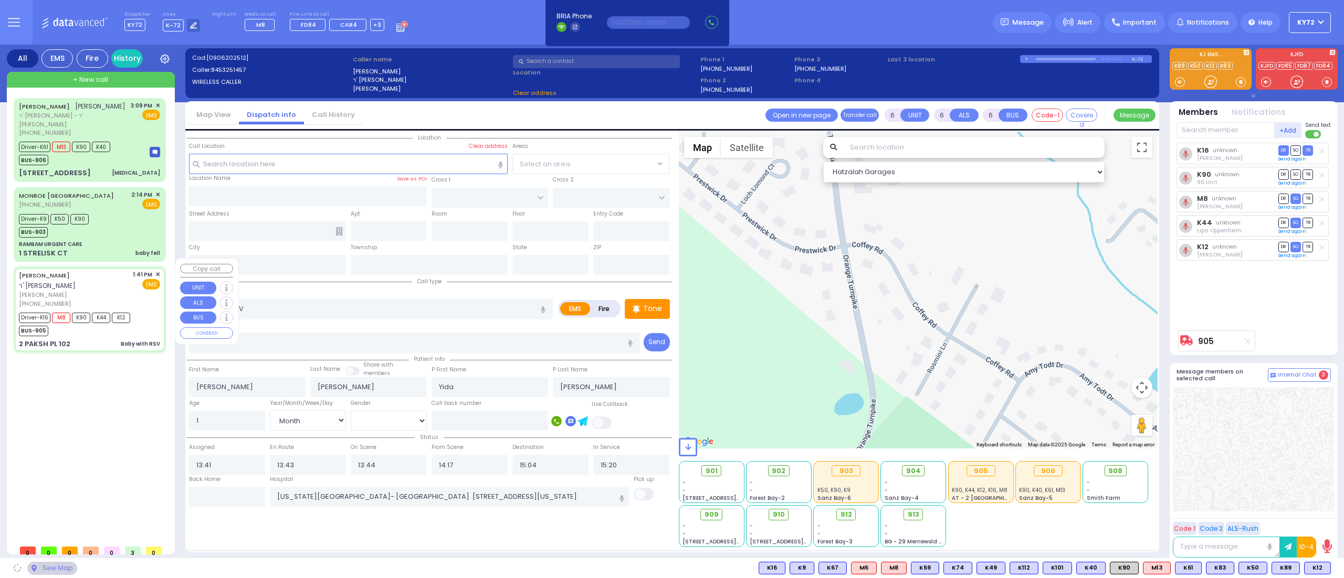
type input "10950"
radio input "true"
select select "Month"
select select "[DEMOGRAPHIC_DATA]"
select select
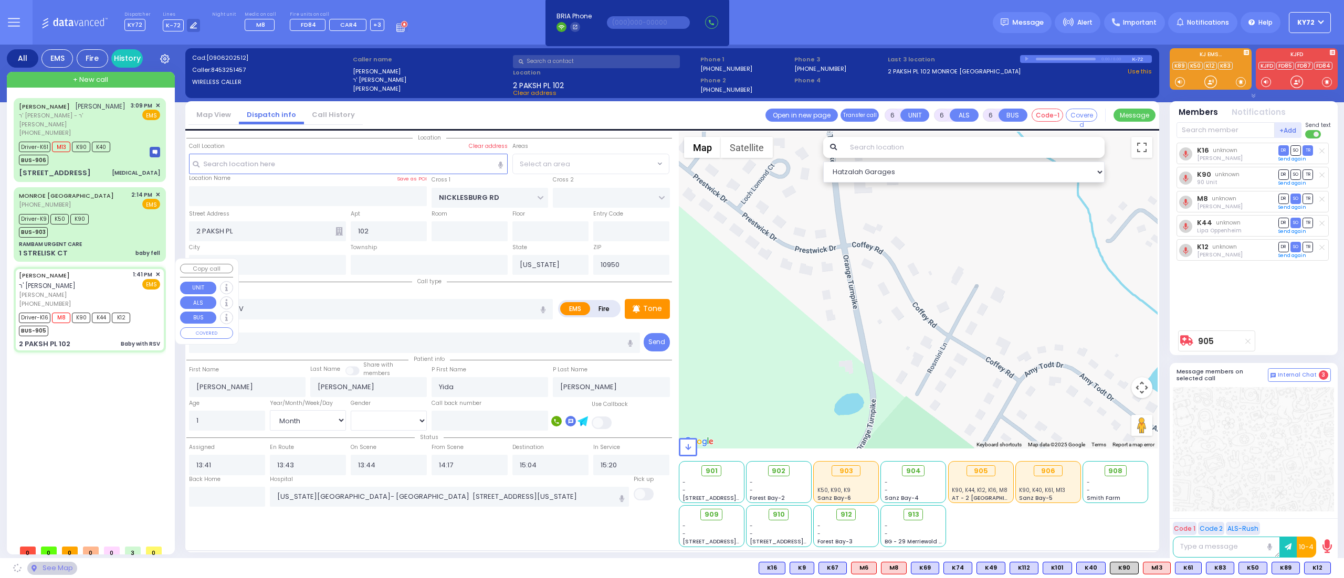
select select "Hatzalah Garages"
select select "ATZEI TAMURIM"
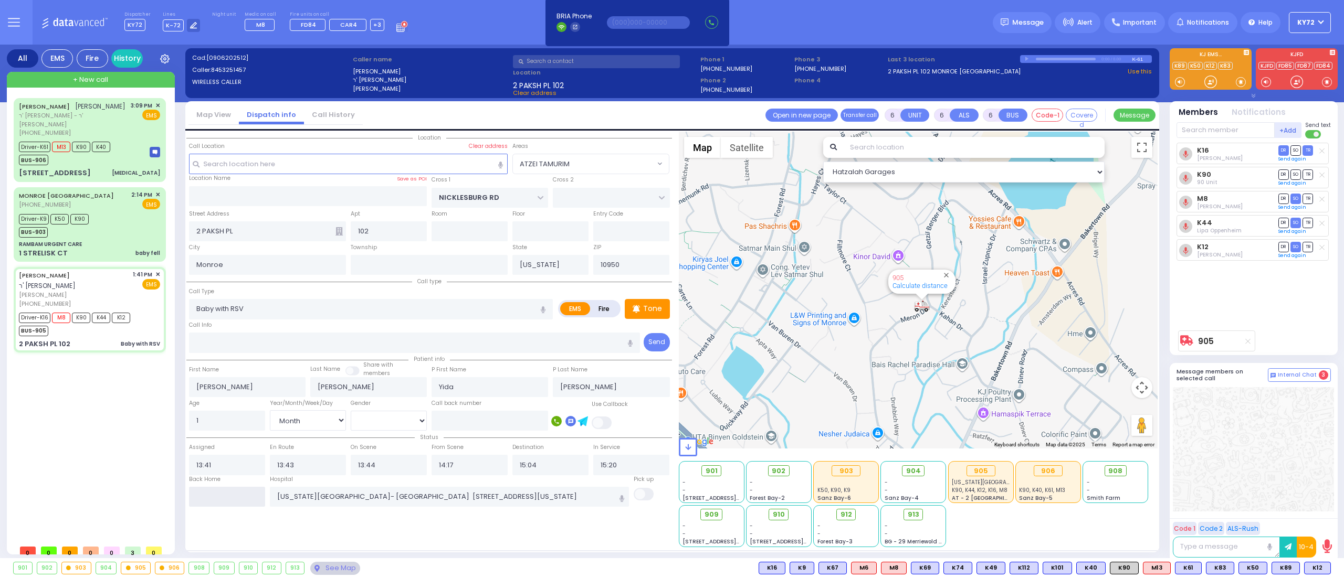
click at [252, 496] on input "text" at bounding box center [227, 497] width 76 height 20
type input "16:11"
click at [115, 221] on div "Driver-K9 K50 K90 BUS-903" at bounding box center [89, 225] width 141 height 26
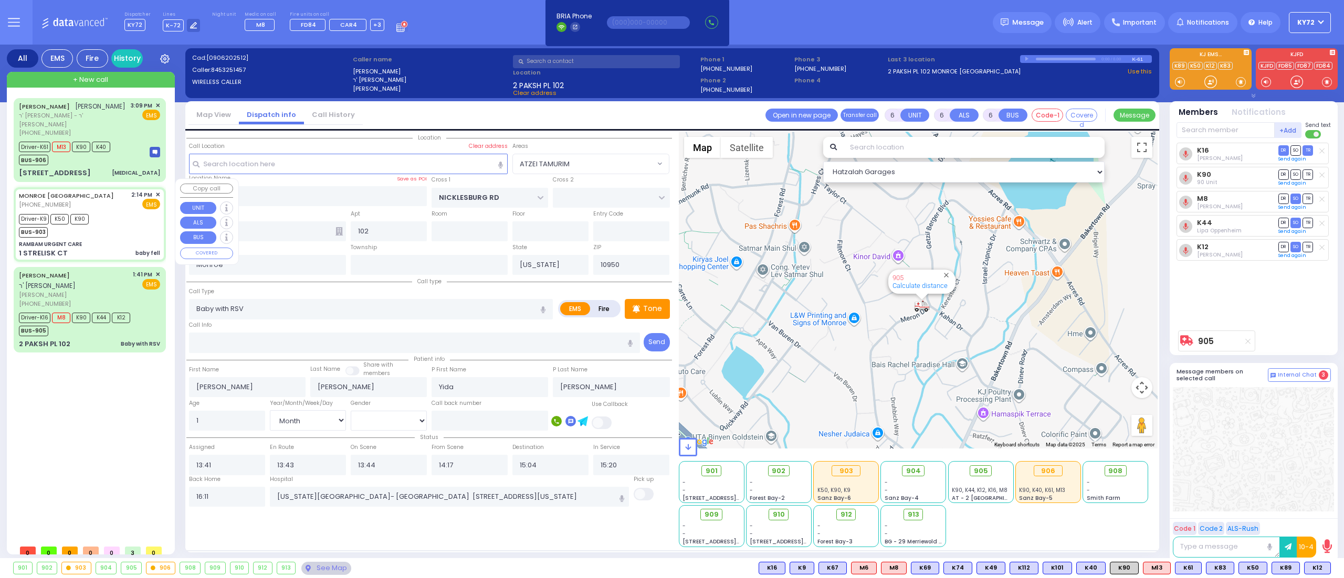
select select
type input "baby fell"
radio input "true"
type input "Hentchy"
type input "Kahan"
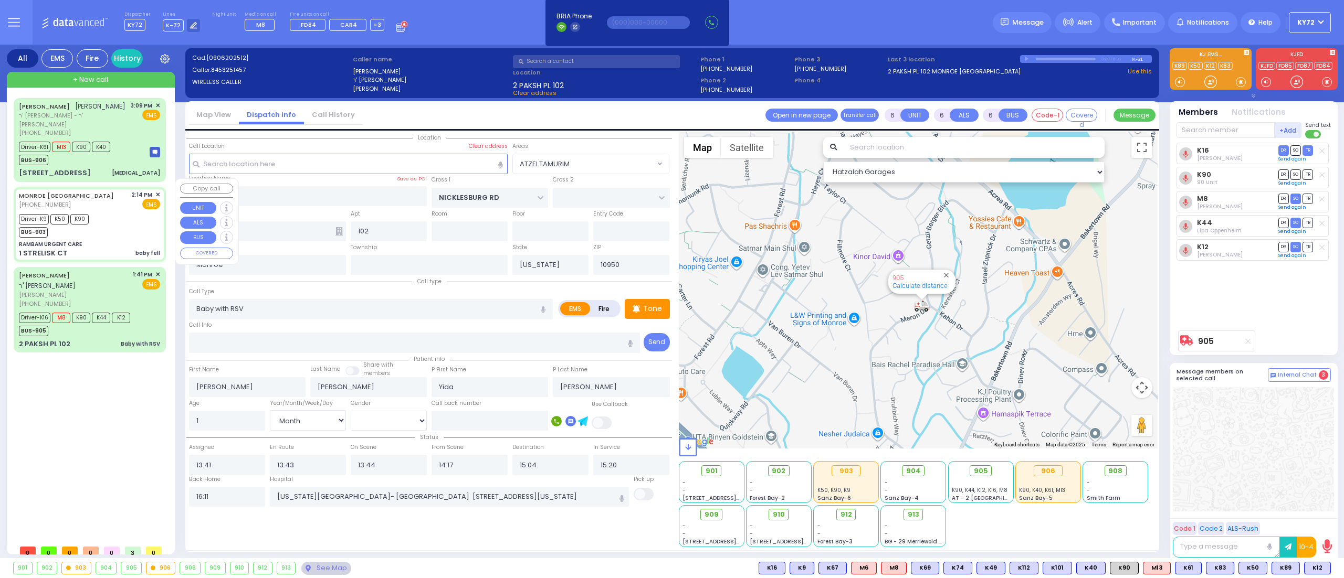
type input "3"
select select "Month"
select select "[DEMOGRAPHIC_DATA]"
type input "14:14"
type input "14:16"
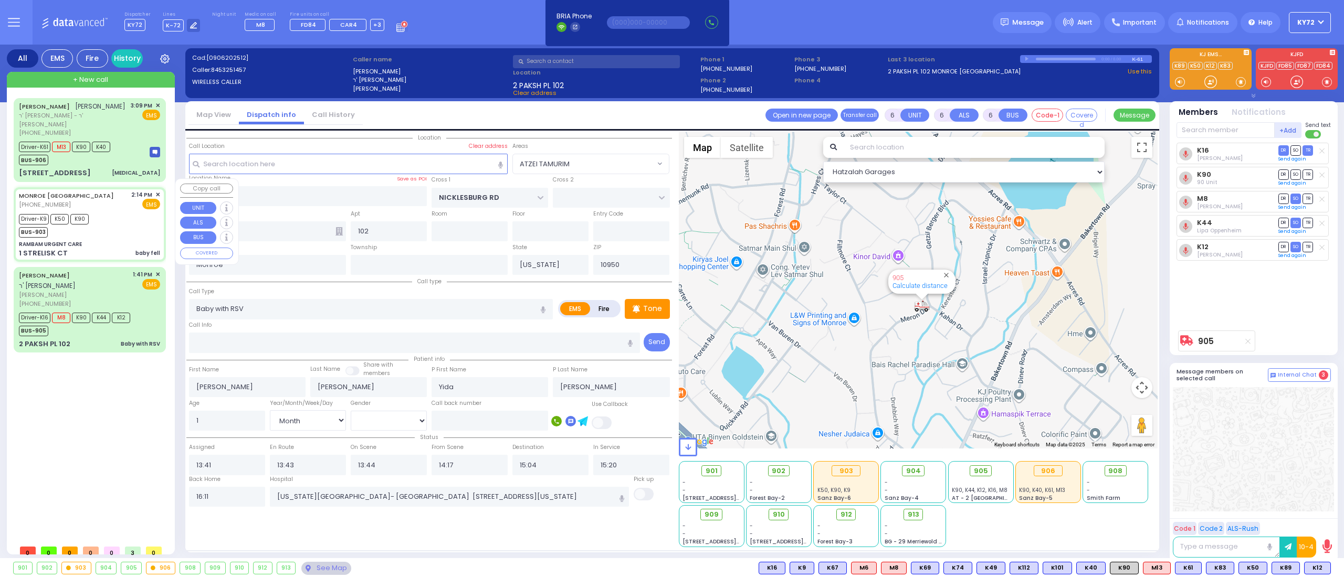
type input "14:20"
type input "14:35"
type input "15:15"
type input "16:00"
type input "[GEOGRAPHIC_DATA] [GEOGRAPHIC_DATA] Paramus Paramus"
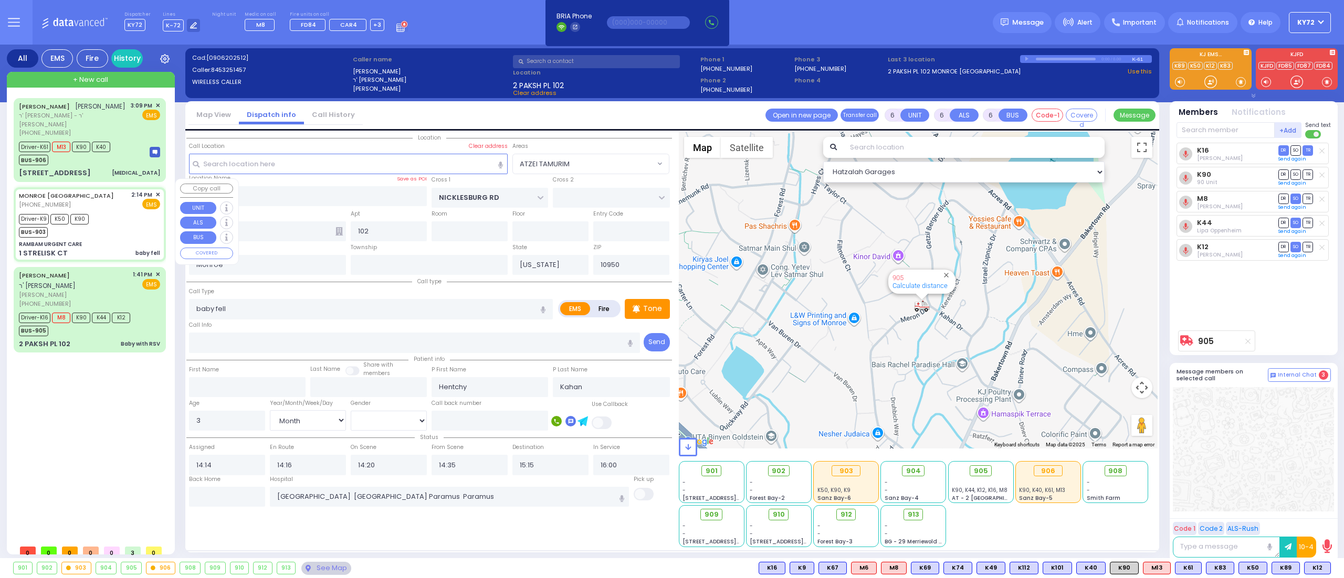
select select "Hatzalah Garages"
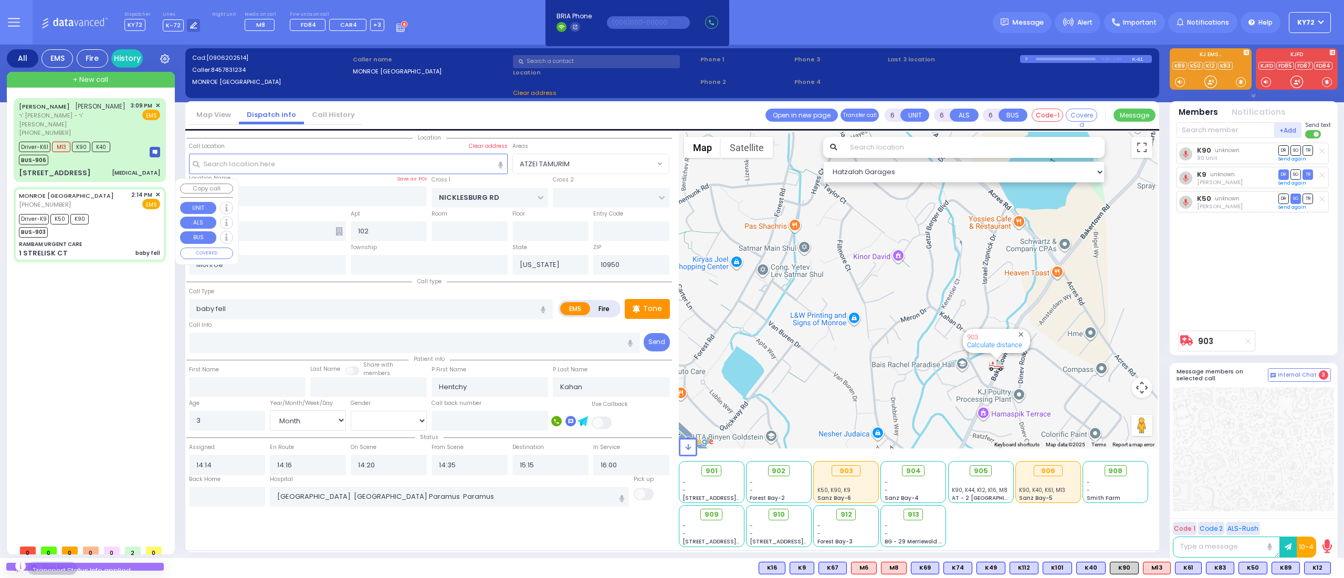
type input "RAMBAM URGENT CARE"
type input "FOREST RD"
type input "1 STRELISK CT"
type input "[PERSON_NAME]"
select select "MONROE"
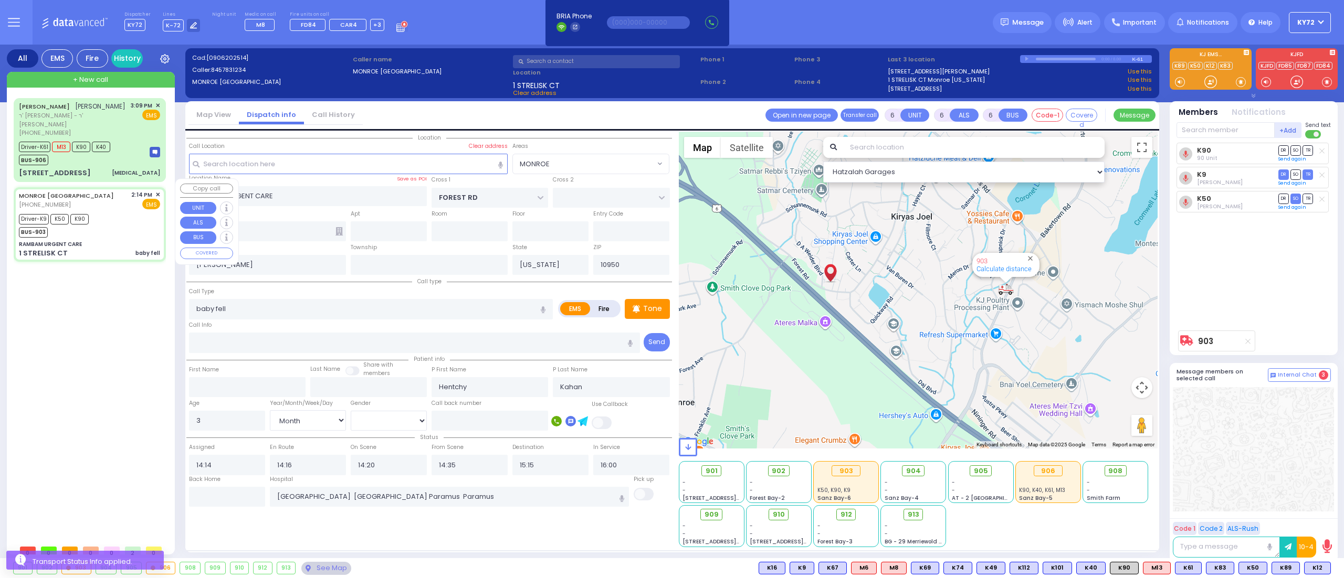
click at [119, 214] on div "Driver-K9 K50 K90 BUS-903" at bounding box center [89, 225] width 141 height 26
select select
radio input "true"
select select "Month"
select select "[DEMOGRAPHIC_DATA]"
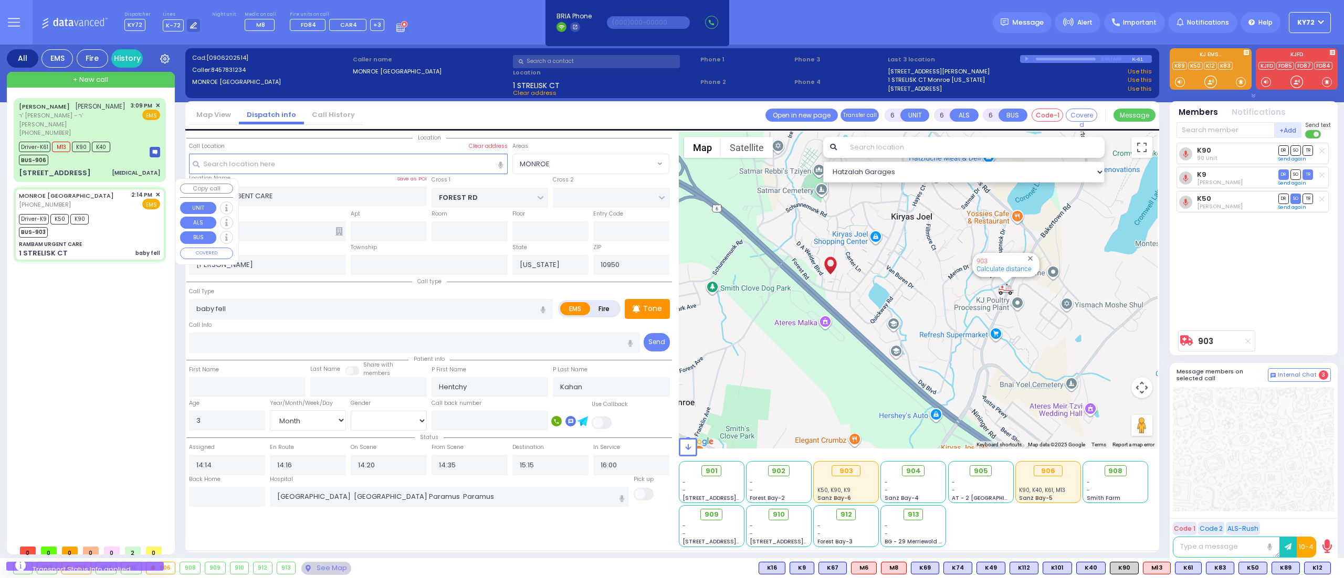
select select "MONROE"
select select "Hatzalah Garages"
click at [252, 500] on input "text" at bounding box center [227, 497] width 76 height 20
type input "16:11"
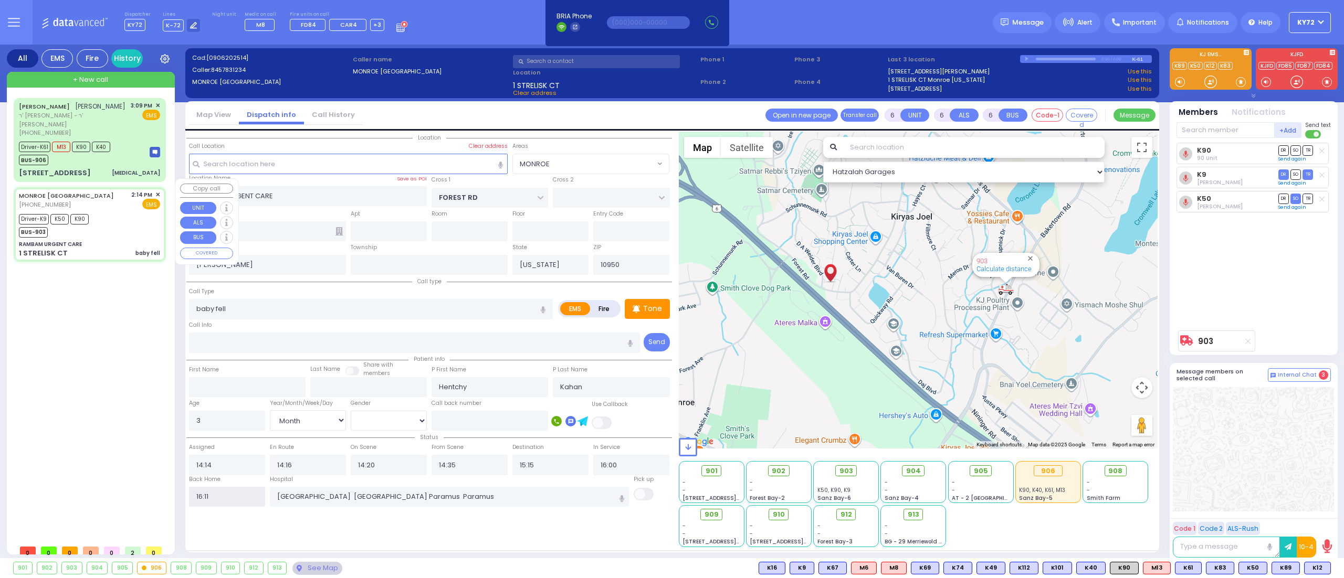
select select
radio input "true"
select select
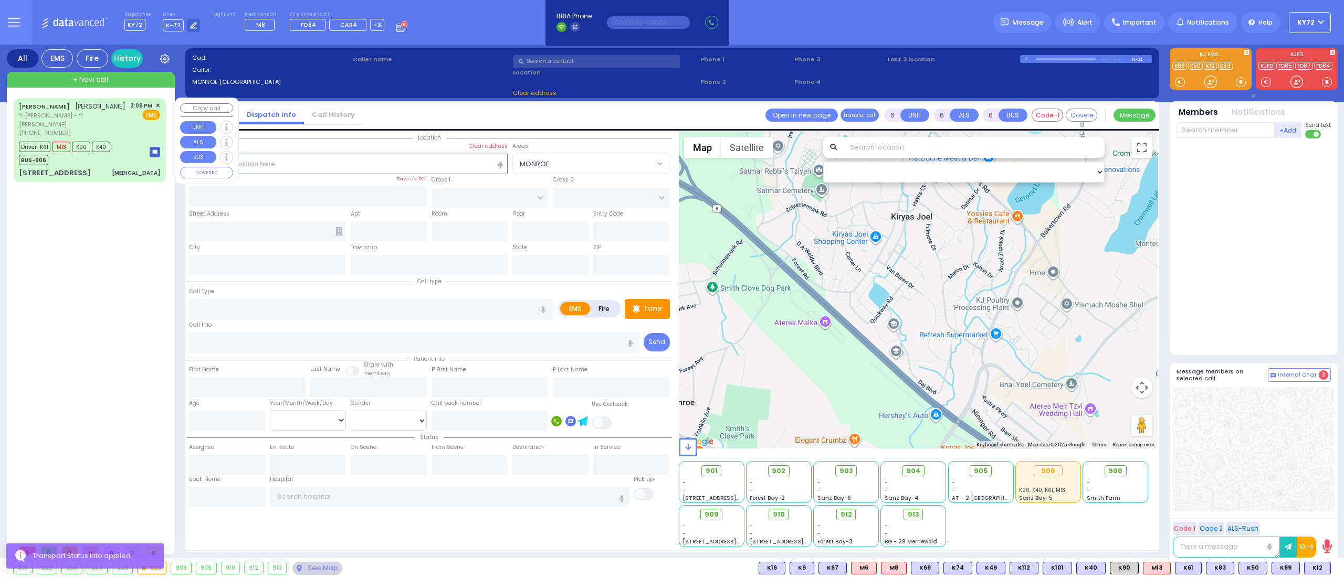
click at [121, 153] on div "Driver-K61 M13 K90 K40 BUS-906" at bounding box center [89, 152] width 141 height 26
select select
type input "[MEDICAL_DATA]"
radio input "true"
type input "[PERSON_NAME]"
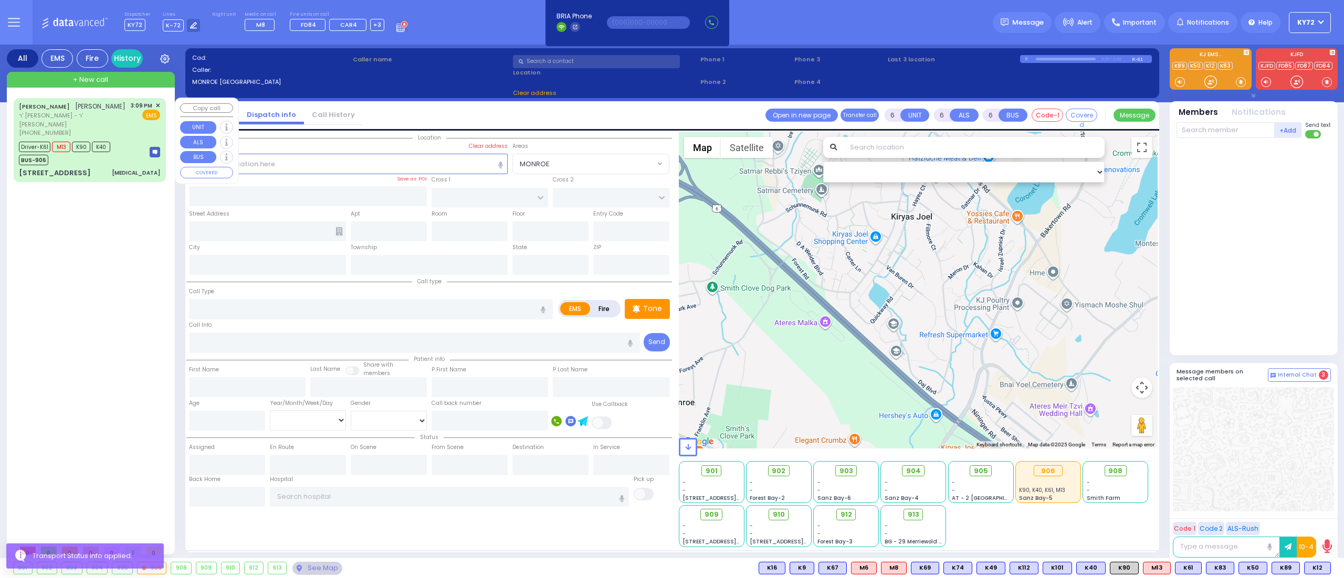
type input "WEINBERGER"
type input "[PERSON_NAME]"
type input "Bando"
type input "18"
select select "Year"
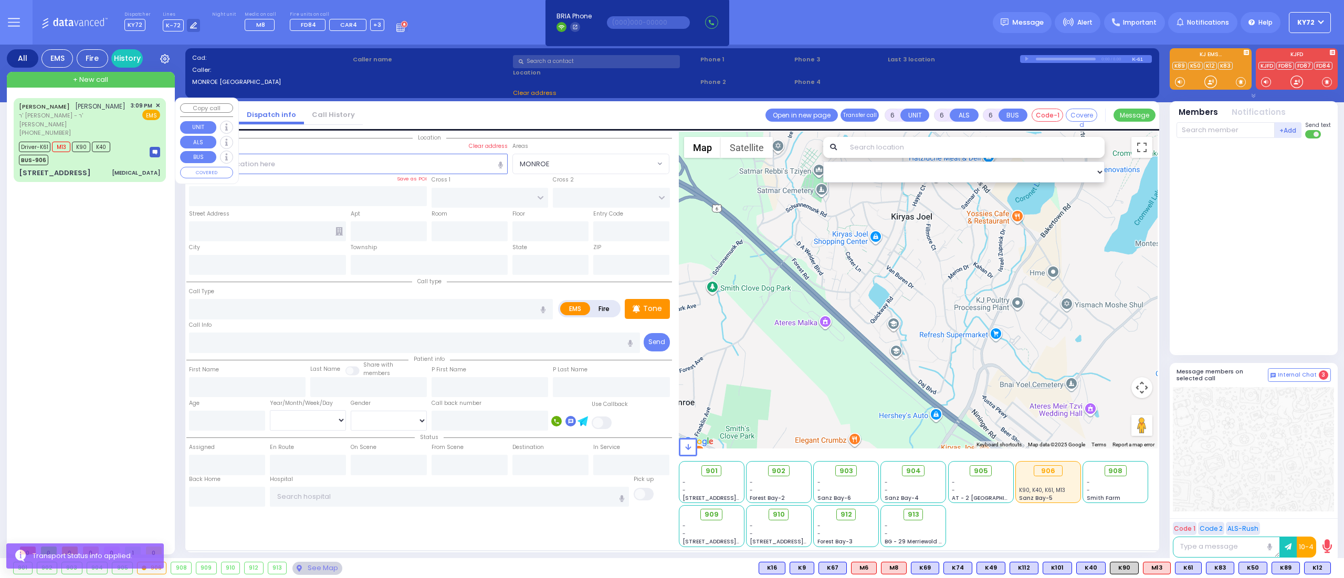
select select "[DEMOGRAPHIC_DATA]"
type input "15:09"
type input "15:10"
type input "15:12"
type input "15:25"
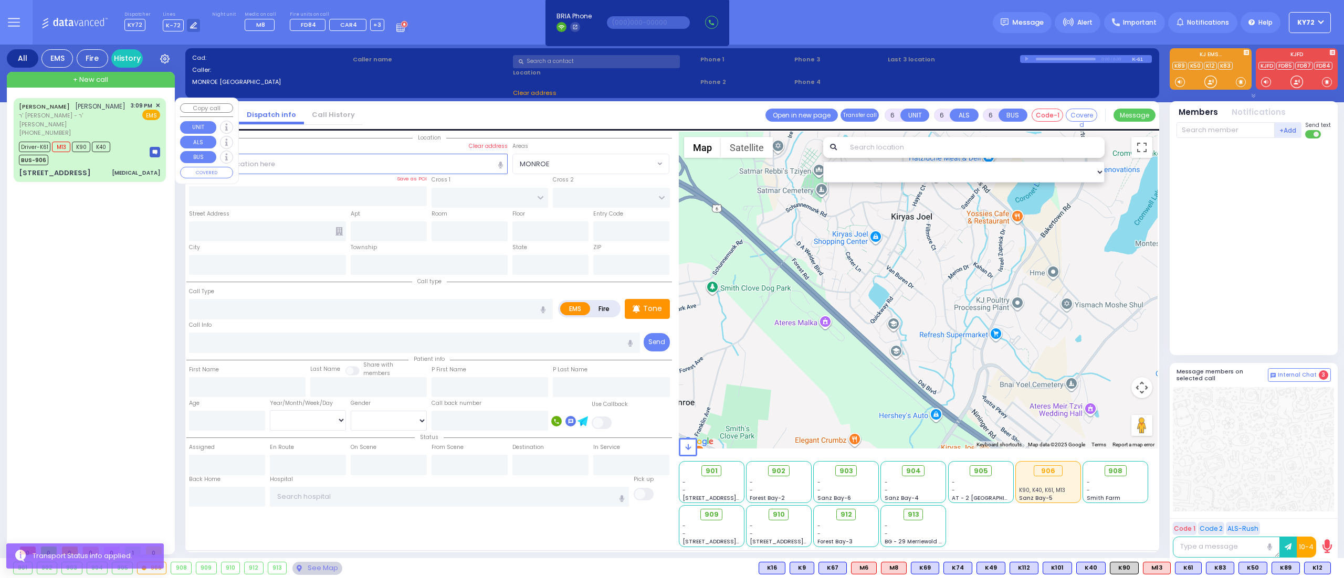
type input "16:14"
type input "16:30"
type input "[US_STATE][GEOGRAPHIC_DATA]- [GEOGRAPHIC_DATA] [STREET_ADDRESS][US_STATE]"
select select "Hatzalah Garages"
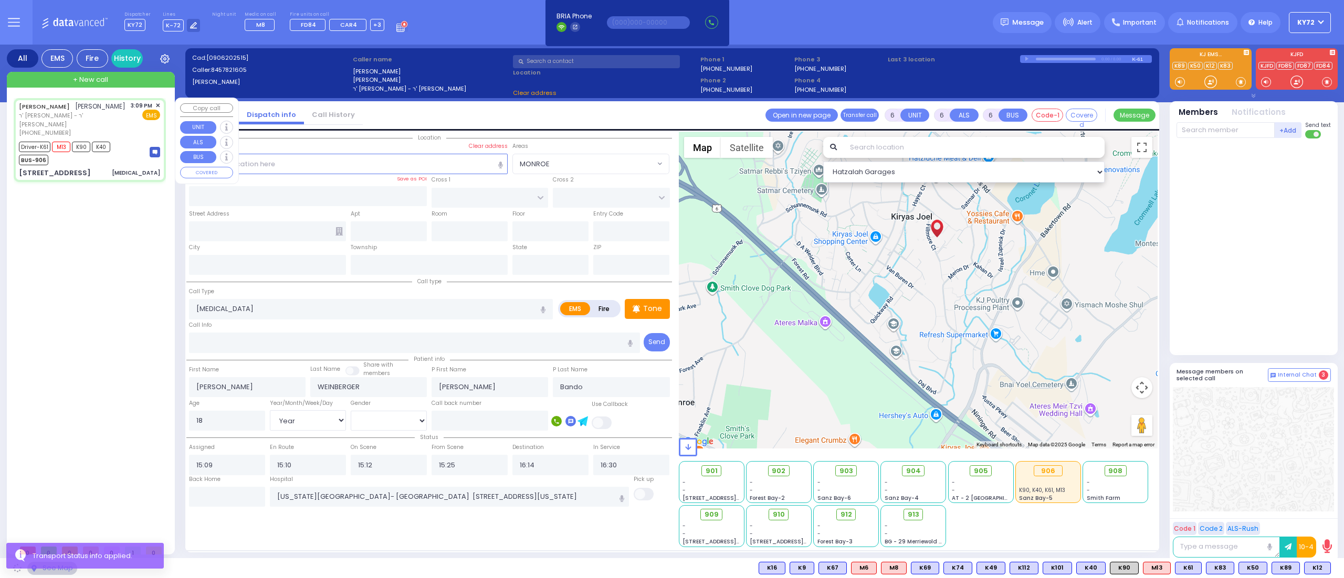
type input "FILLMORE COURT"
type input "[STREET_ADDRESS]"
type input "105"
type input "Monroe"
type input "[US_STATE]"
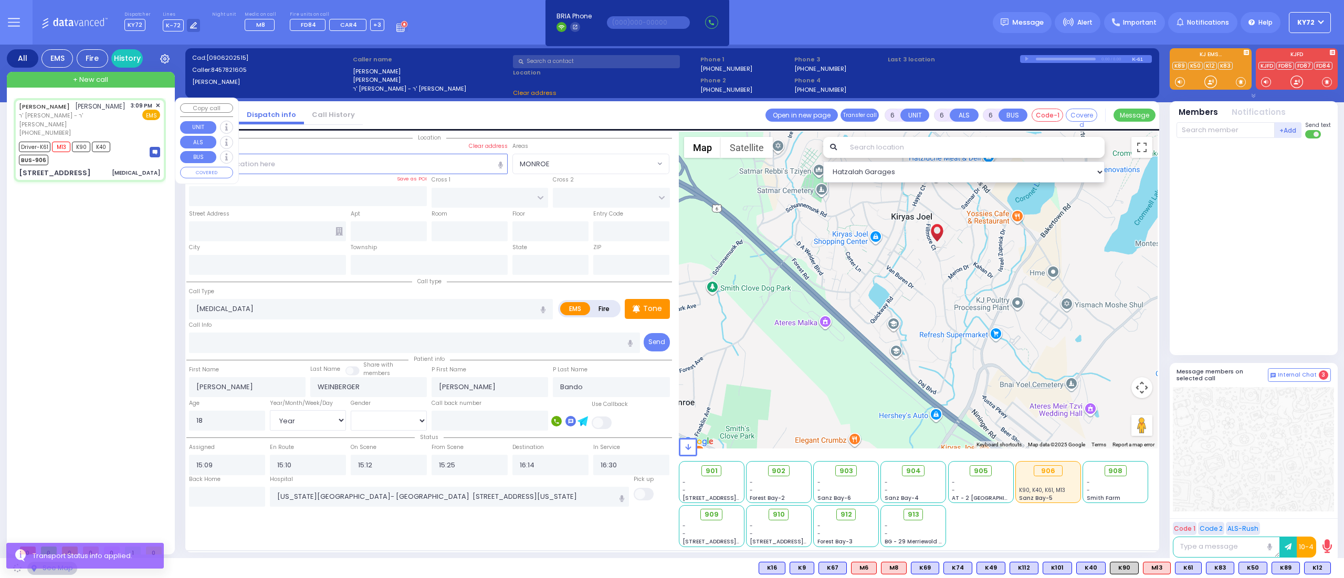
type input "10950"
select select "SECTION 2"
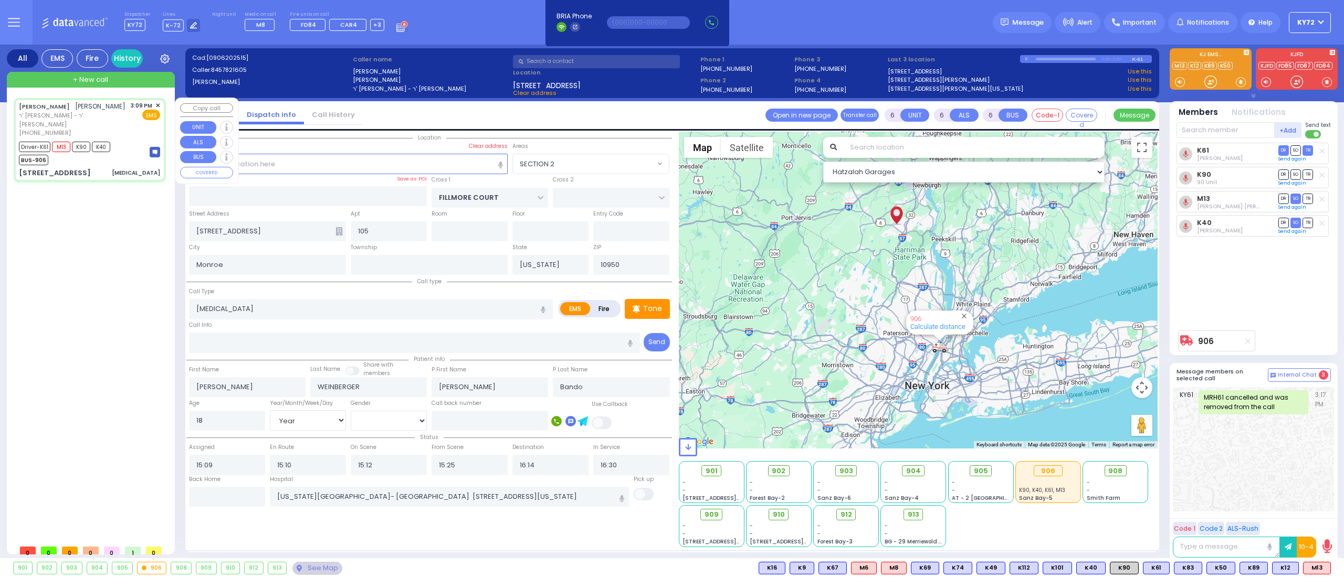
select select
radio input "true"
select select "Year"
select select "[DEMOGRAPHIC_DATA]"
select select "Hatzalah Garages"
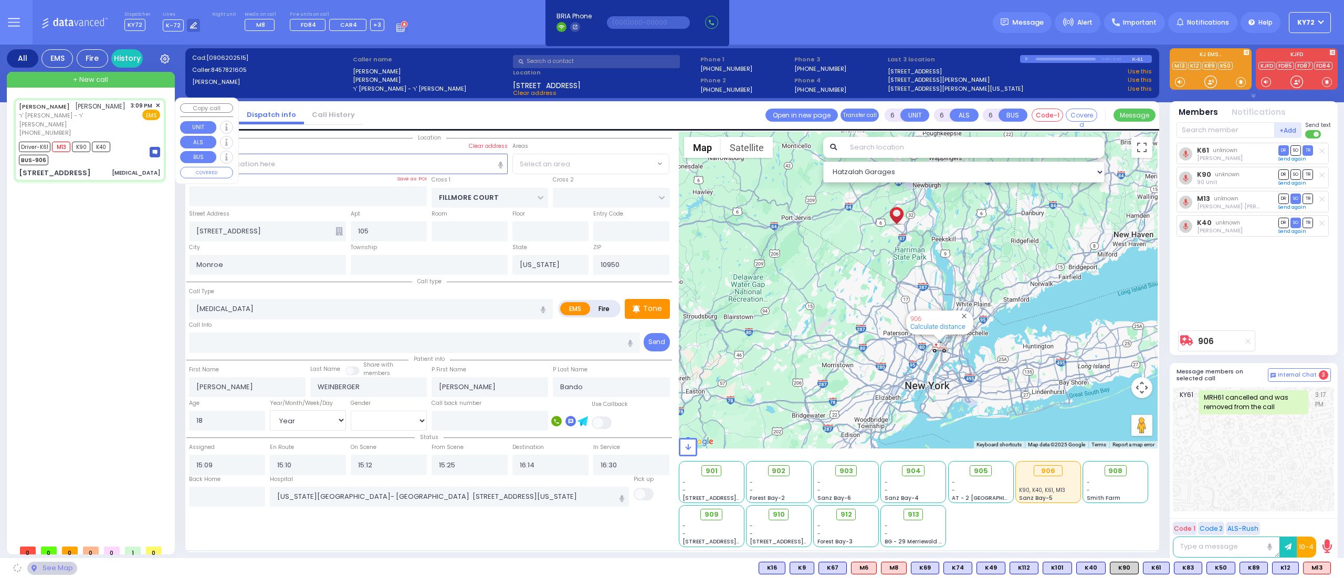
select select "SECTION 2"
select select
radio input "true"
select select "Year"
select select "[DEMOGRAPHIC_DATA]"
